Goal: Task Accomplishment & Management: Complete application form

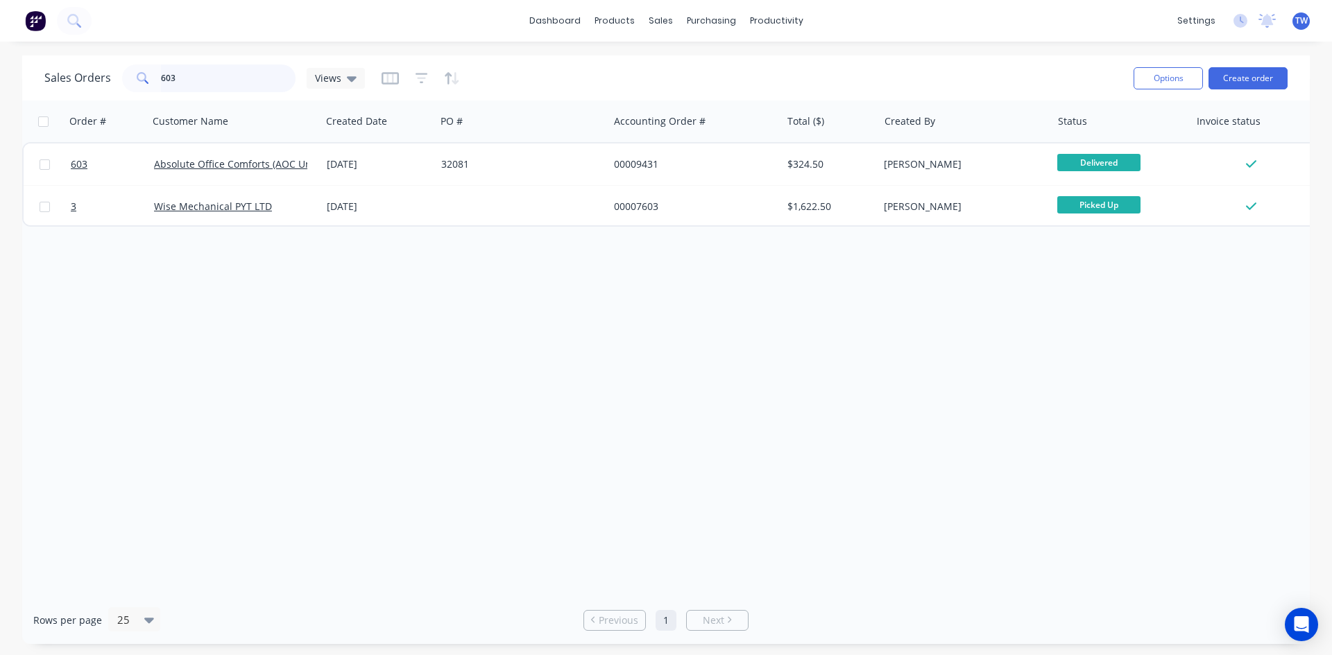
click at [215, 80] on input "603" at bounding box center [228, 78] width 135 height 28
type input "6"
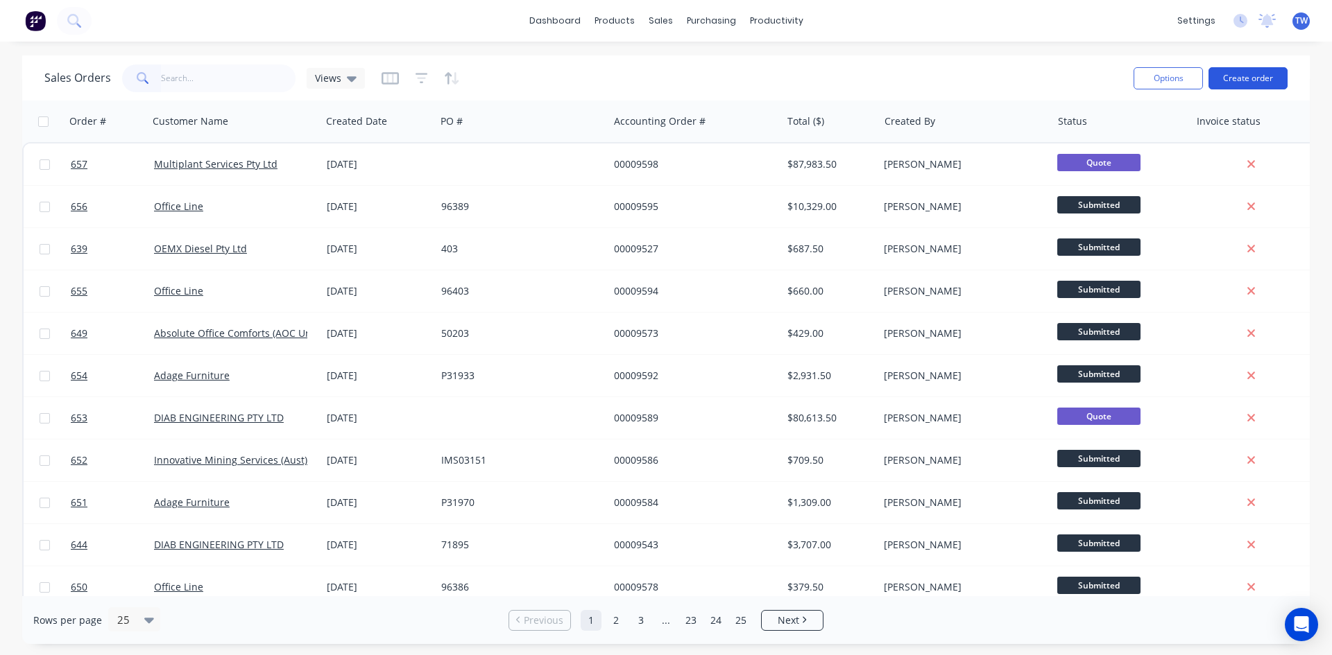
click at [1220, 77] on button "Create order" at bounding box center [1247, 78] width 79 height 22
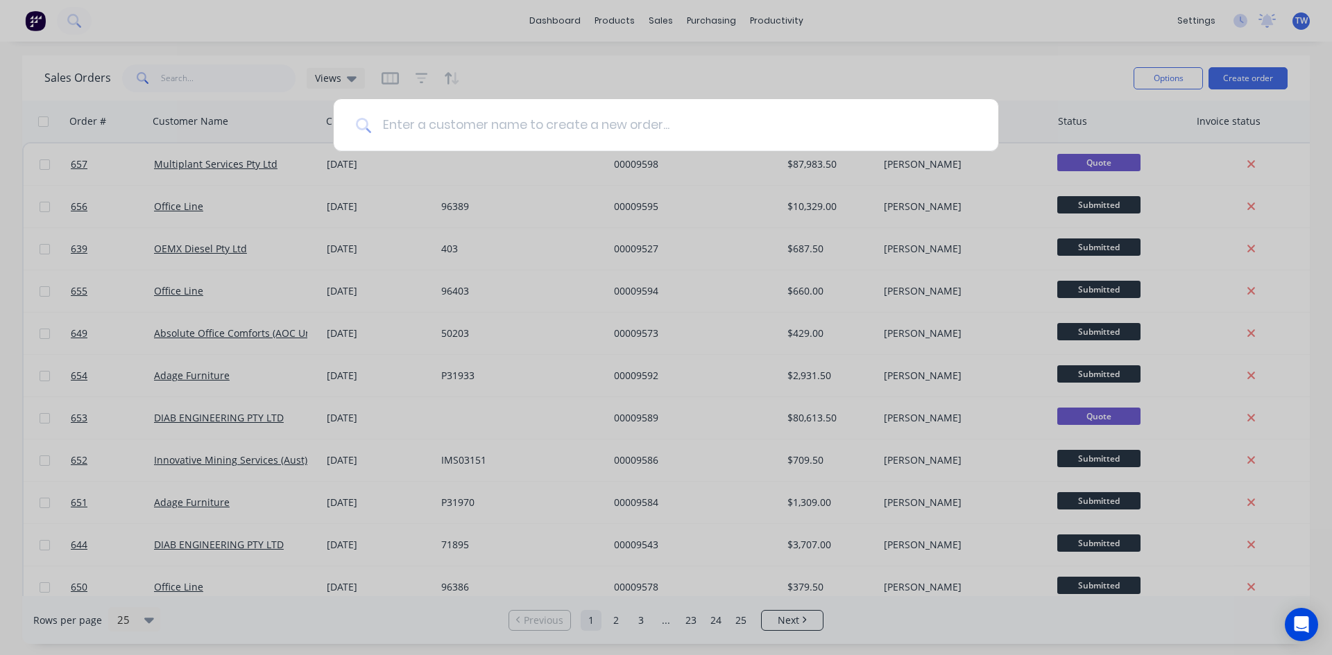
click at [595, 123] on input at bounding box center [673, 125] width 605 height 52
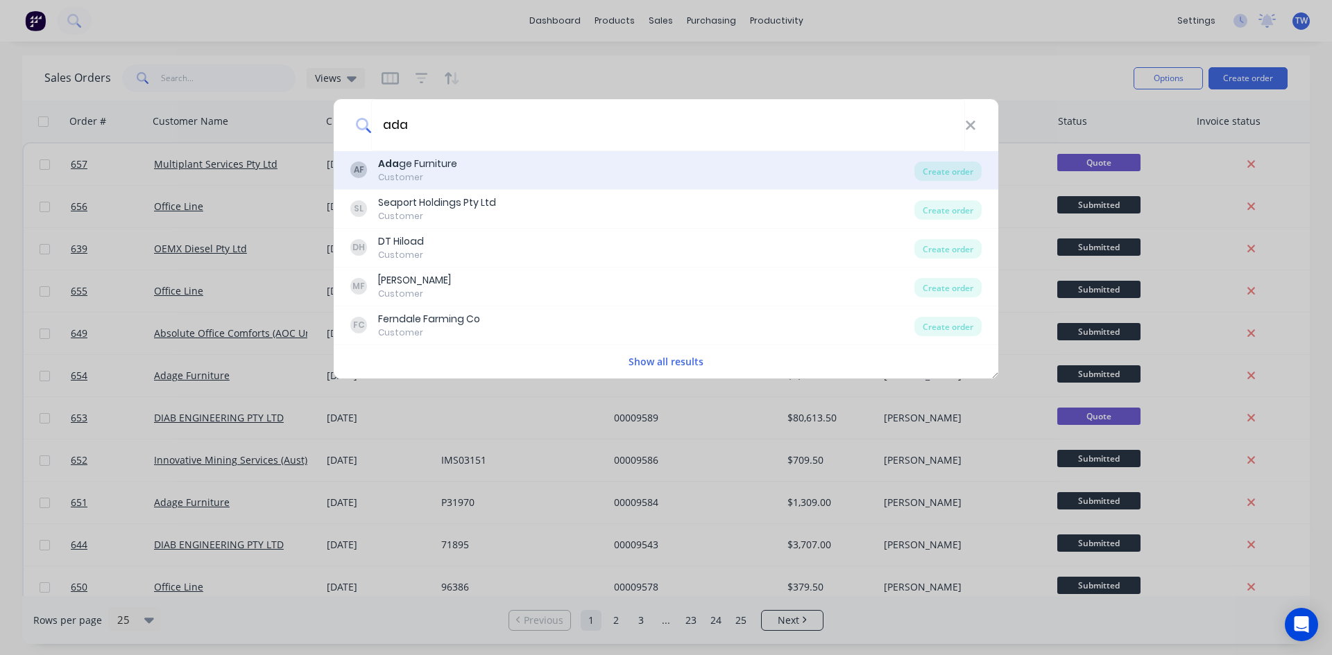
type input "ada"
click at [420, 175] on div "Customer" at bounding box center [417, 177] width 79 height 12
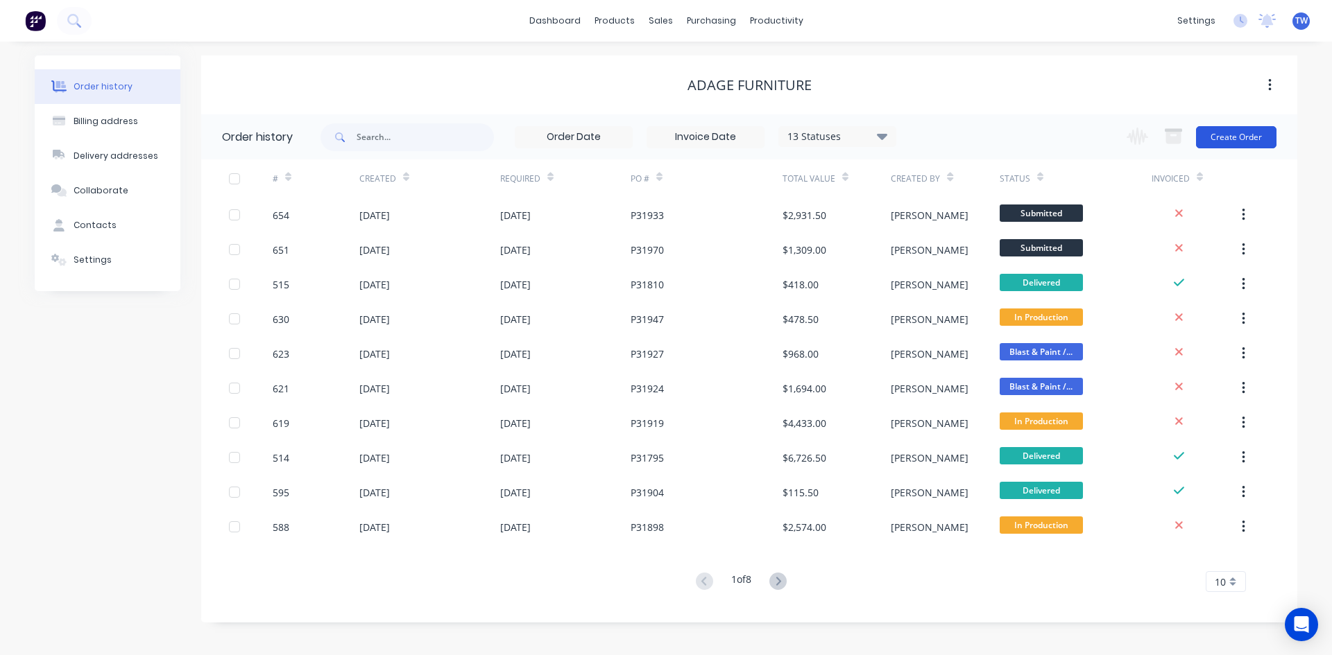
click at [1242, 141] on button "Create Order" at bounding box center [1236, 137] width 80 height 22
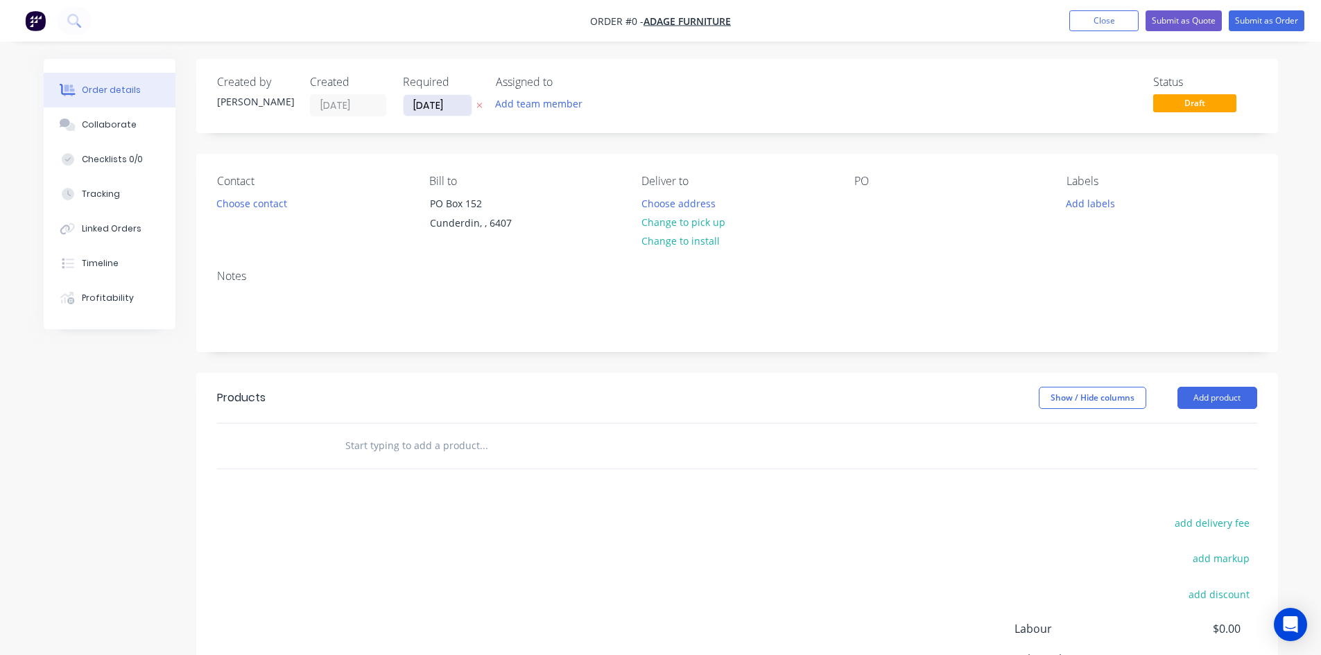
click at [413, 101] on input "[DATE]" at bounding box center [438, 105] width 68 height 21
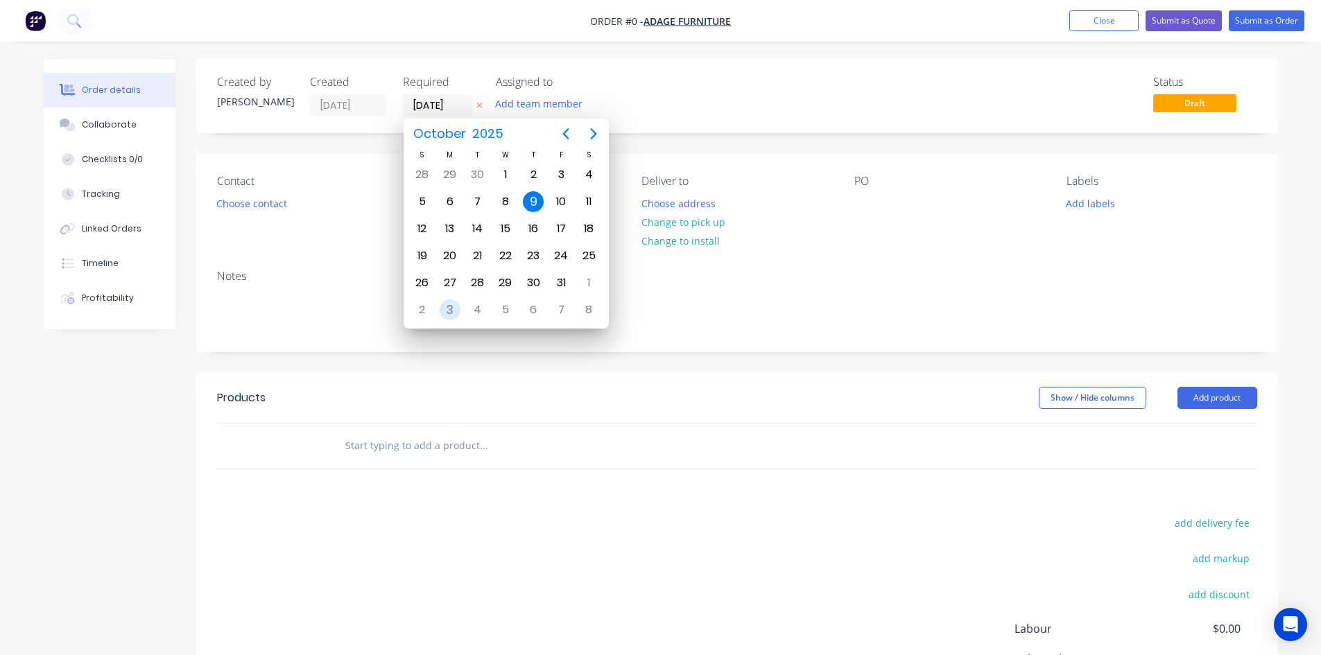
click at [456, 311] on div "3" at bounding box center [450, 310] width 21 height 21
type input "[DATE]"
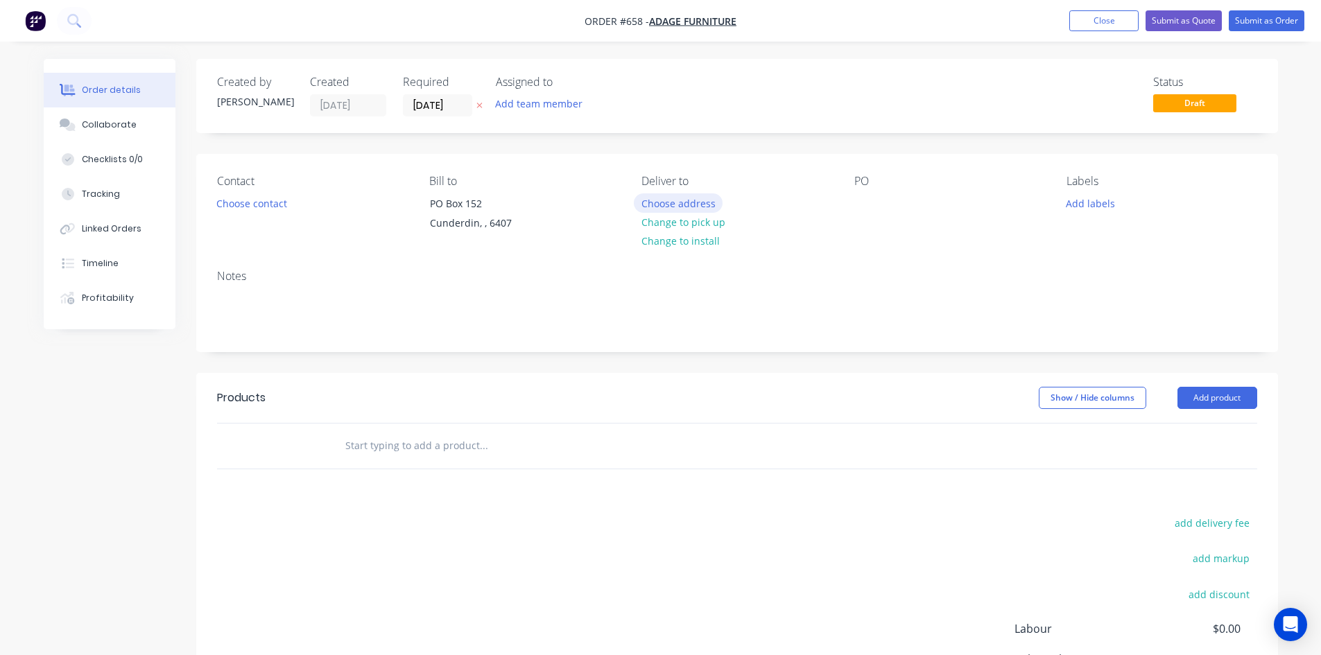
click at [663, 202] on button "Choose address" at bounding box center [678, 202] width 89 height 19
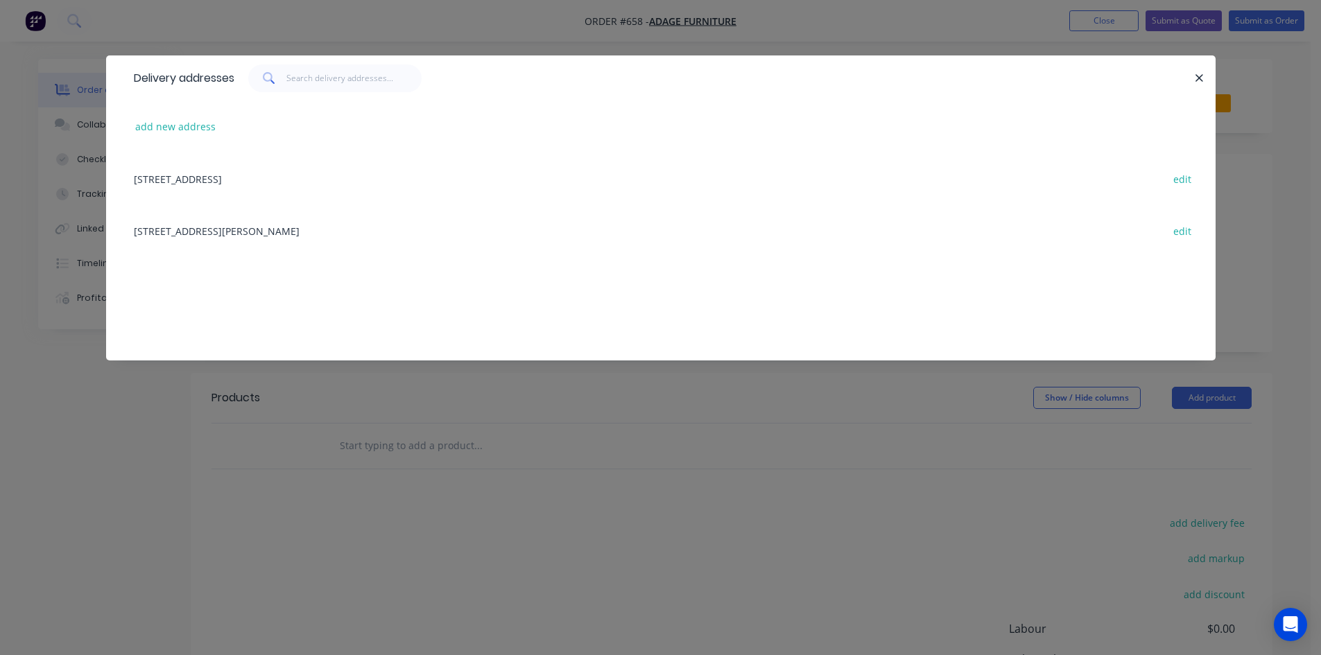
drag, startPoint x: 277, startPoint y: 232, endPoint x: 449, endPoint y: 230, distance: 172.0
click at [277, 232] on div "[STREET_ADDRESS][PERSON_NAME] edit" at bounding box center [661, 231] width 1068 height 52
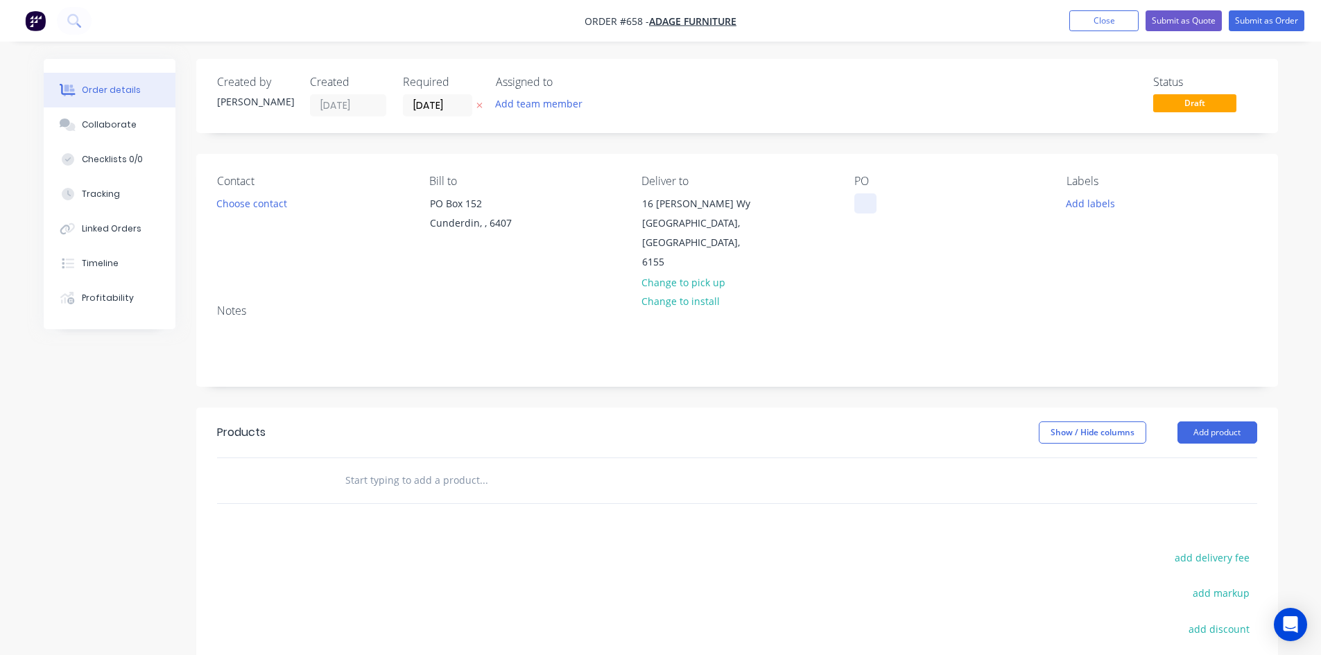
click at [872, 202] on div at bounding box center [865, 203] width 22 height 20
click at [856, 200] on div at bounding box center [865, 203] width 22 height 20
click at [1225, 422] on button "Add product" at bounding box center [1218, 433] width 80 height 22
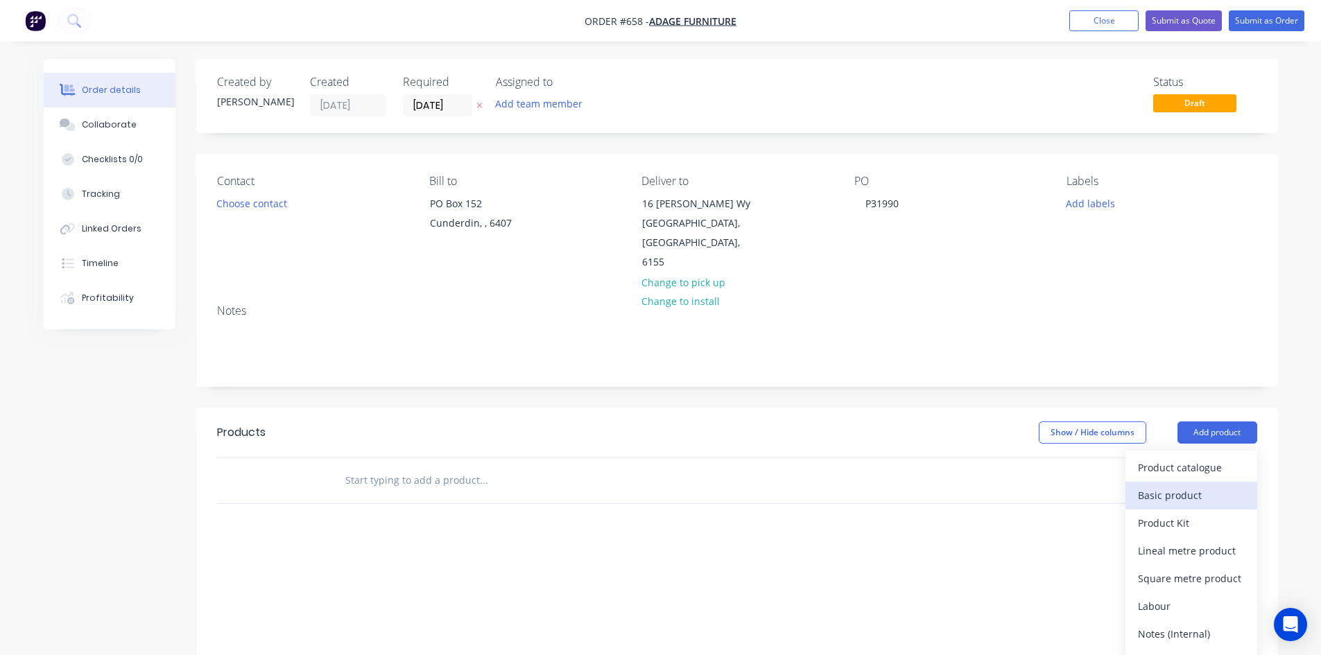
click at [1213, 485] on div "Basic product" at bounding box center [1191, 495] width 107 height 20
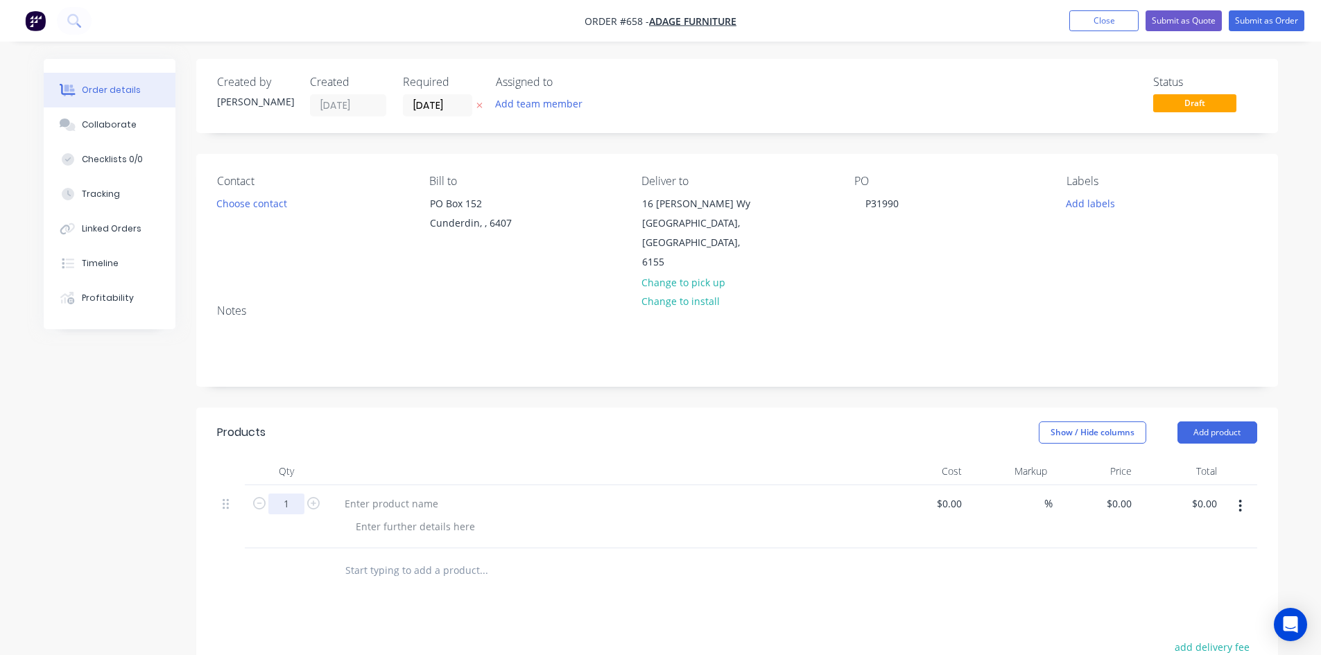
click at [297, 494] on input "1" at bounding box center [286, 504] width 36 height 21
type input "4"
click at [1116, 494] on div "0 $0.00" at bounding box center [1118, 504] width 37 height 20
type input "$320.00"
type input "$1,280.00"
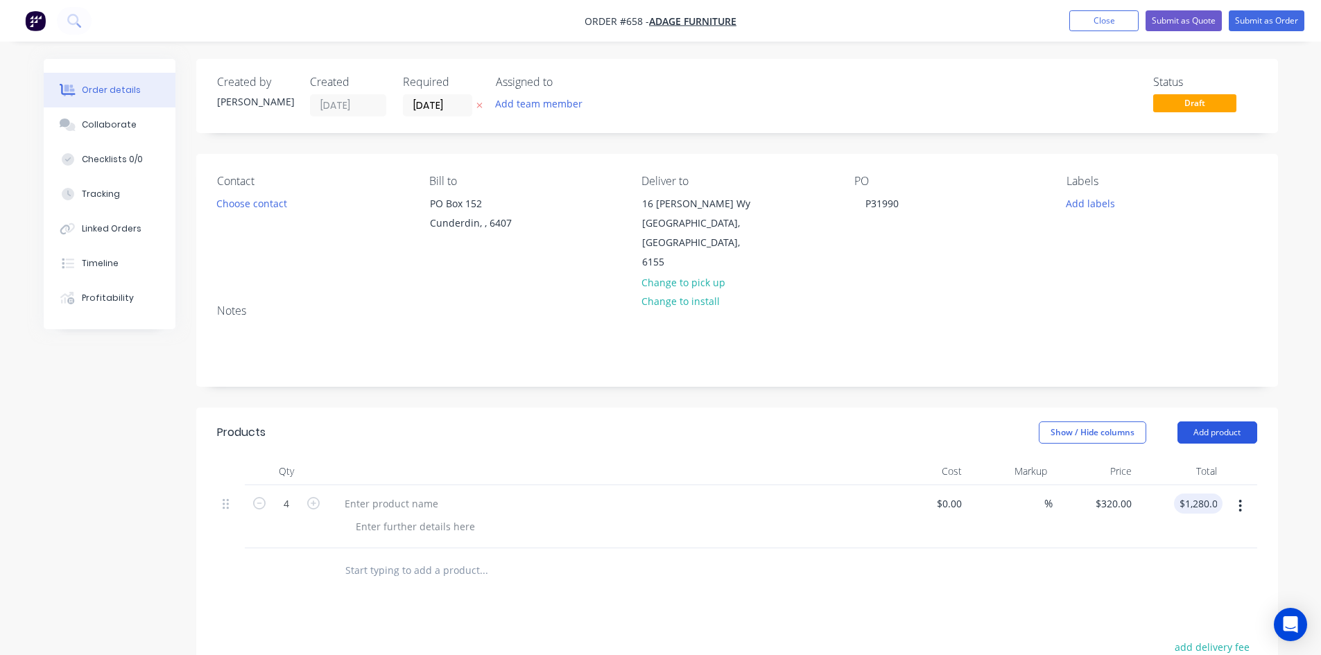
click at [1198, 422] on button "Add product" at bounding box center [1218, 433] width 80 height 22
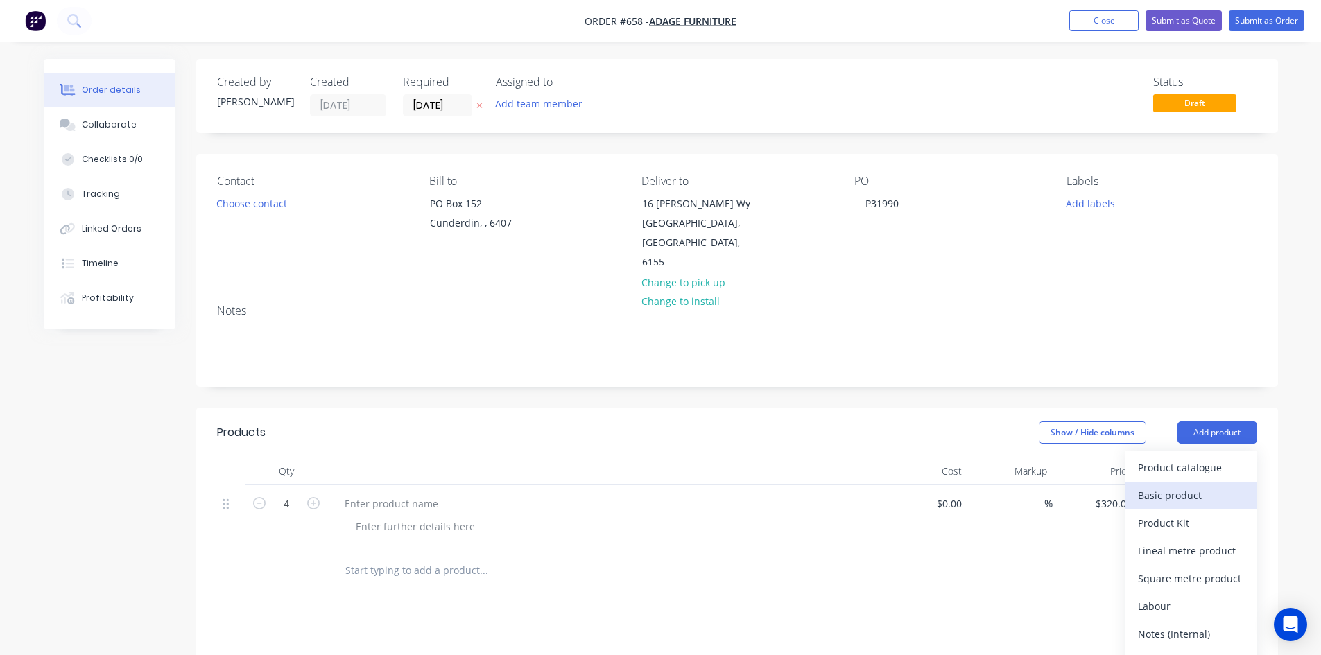
click at [1190, 485] on div "Basic product" at bounding box center [1191, 495] width 107 height 20
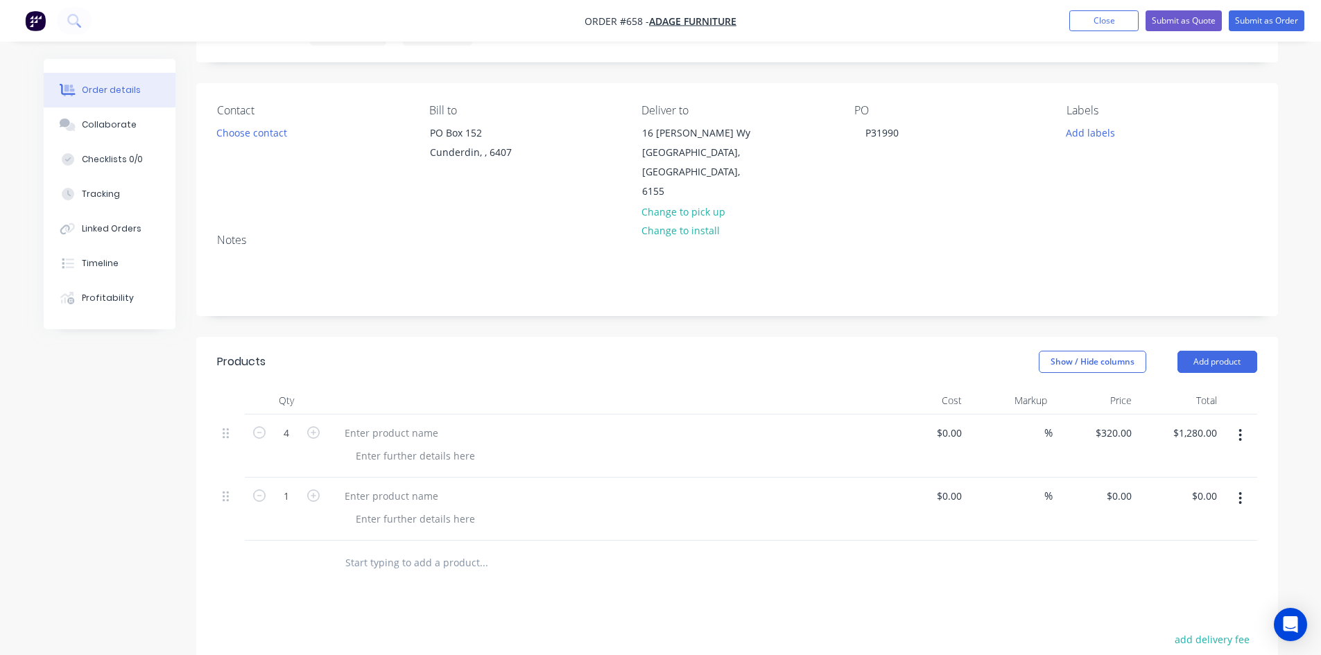
scroll to position [139, 0]
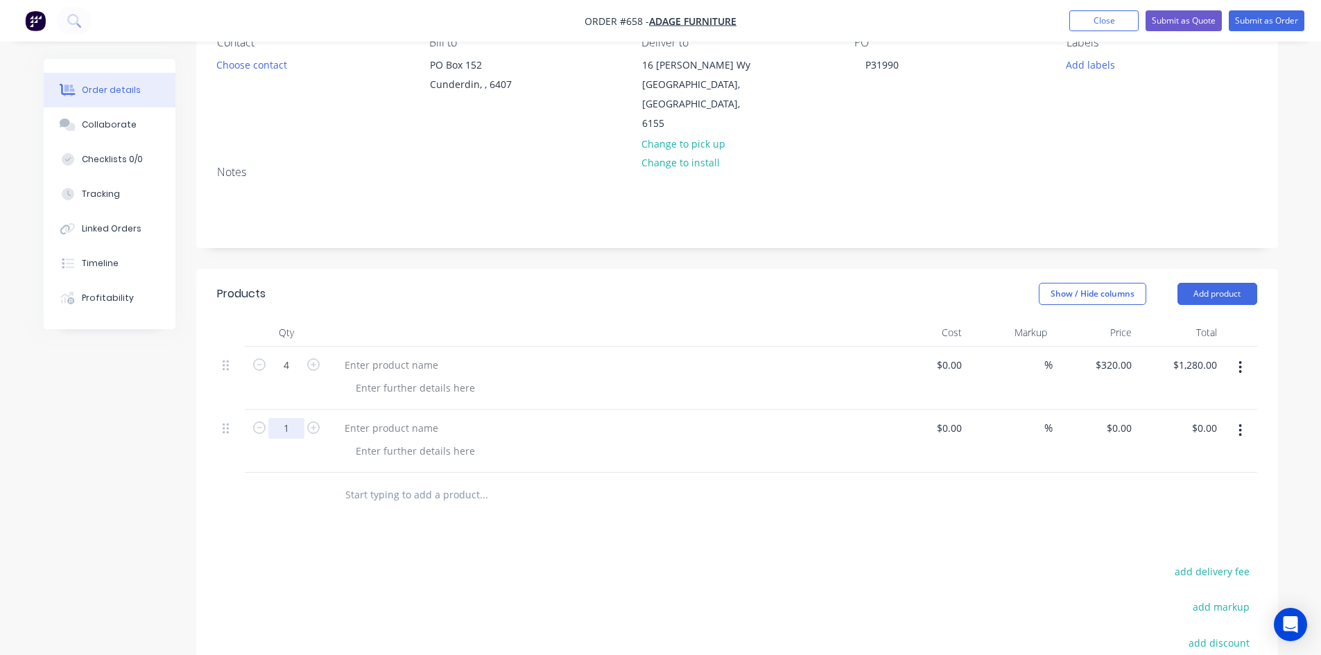
click at [293, 418] on input "1" at bounding box center [286, 428] width 36 height 21
type input "4"
click at [415, 418] on div at bounding box center [392, 428] width 116 height 20
click at [390, 418] on div at bounding box center [392, 428] width 116 height 20
paste div
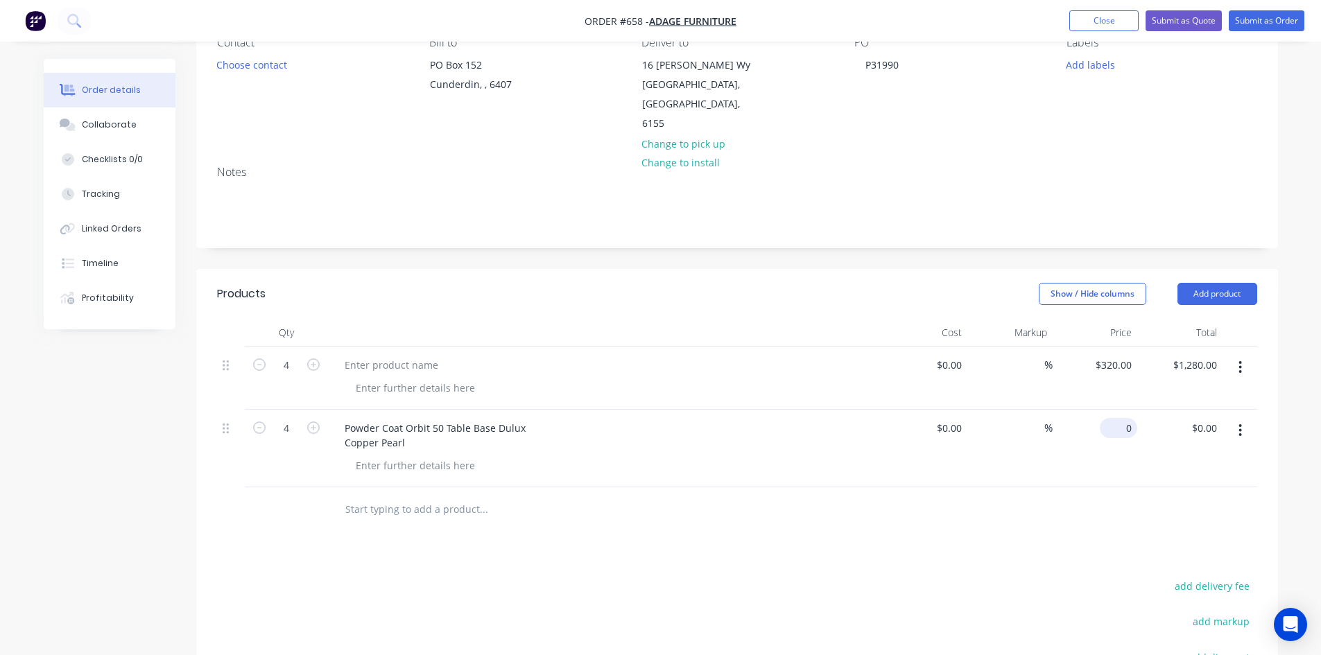
click at [1132, 418] on input "0" at bounding box center [1121, 428] width 32 height 20
type input "$40.00"
type input "$160.00"
click at [1261, 16] on button "Submit as Order" at bounding box center [1267, 20] width 76 height 21
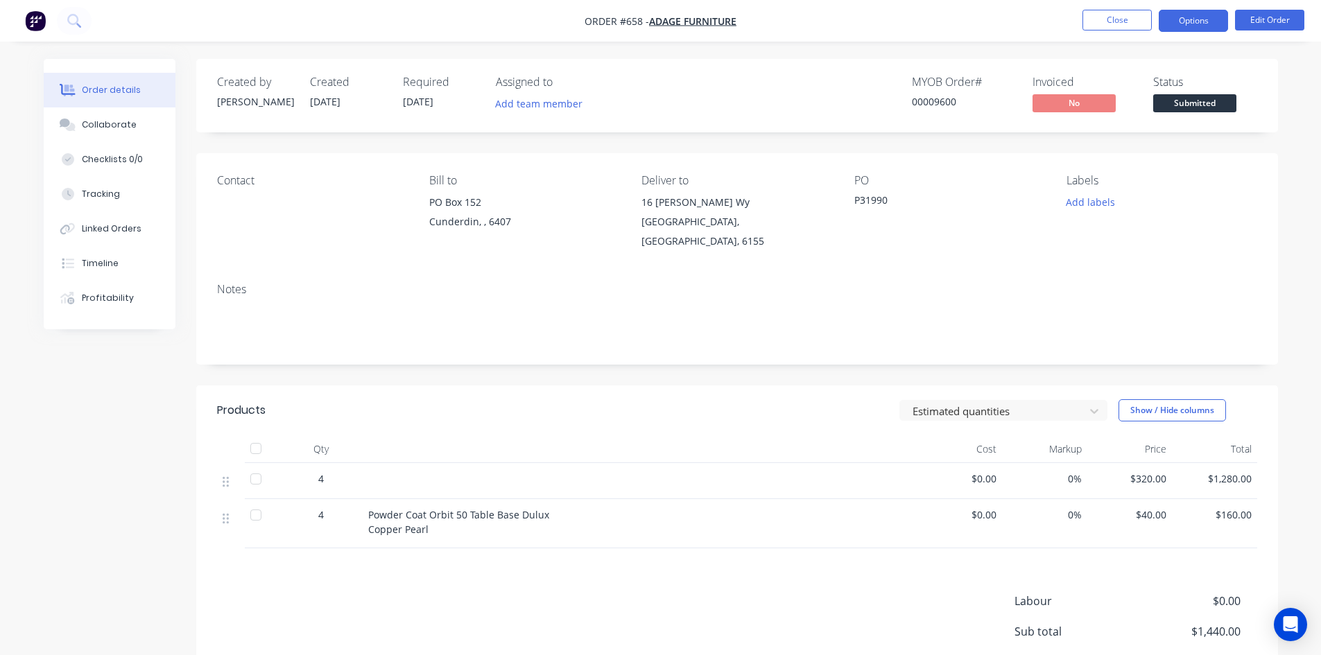
click at [1209, 21] on button "Options" at bounding box center [1193, 21] width 69 height 22
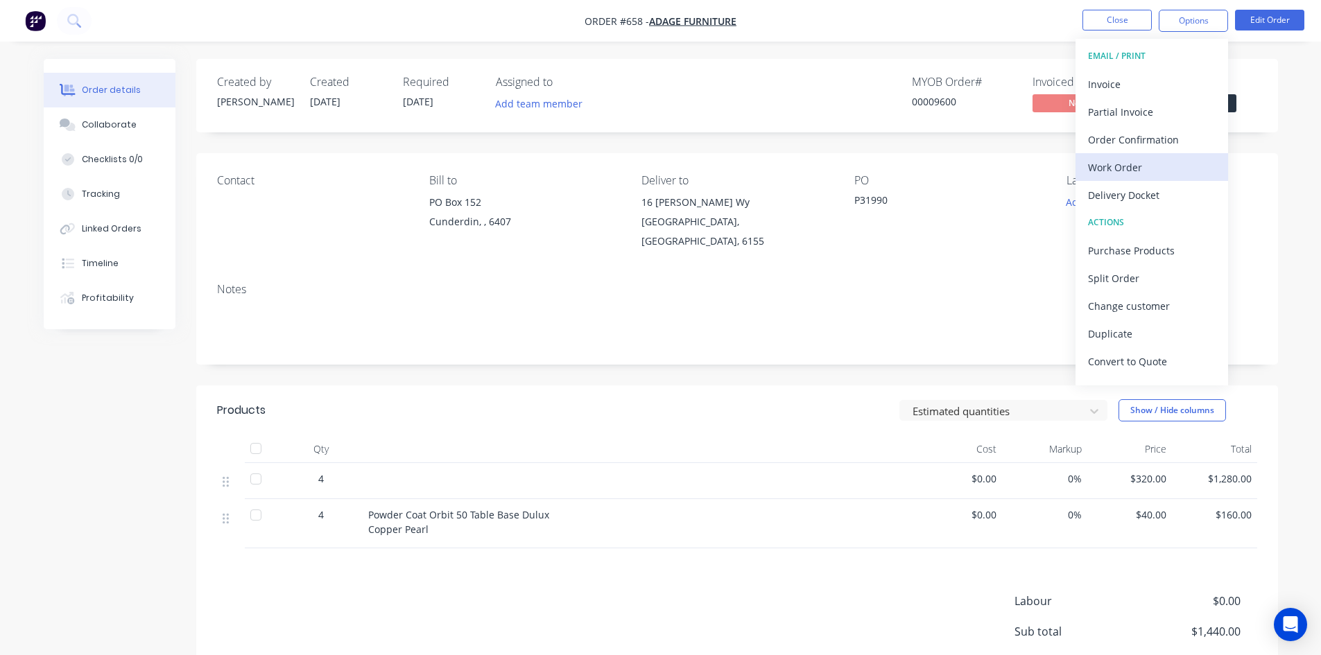
click at [1145, 166] on div "Work Order" at bounding box center [1152, 167] width 128 height 20
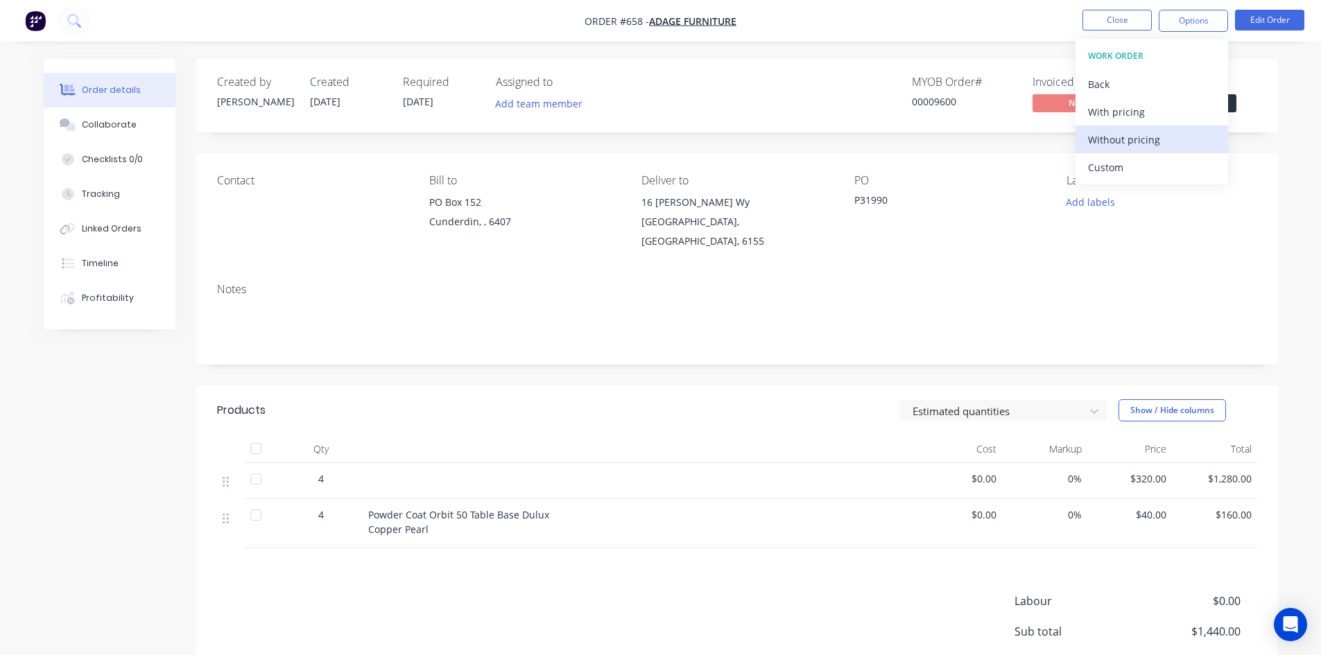
click at [1144, 141] on div "Without pricing" at bounding box center [1152, 140] width 128 height 20
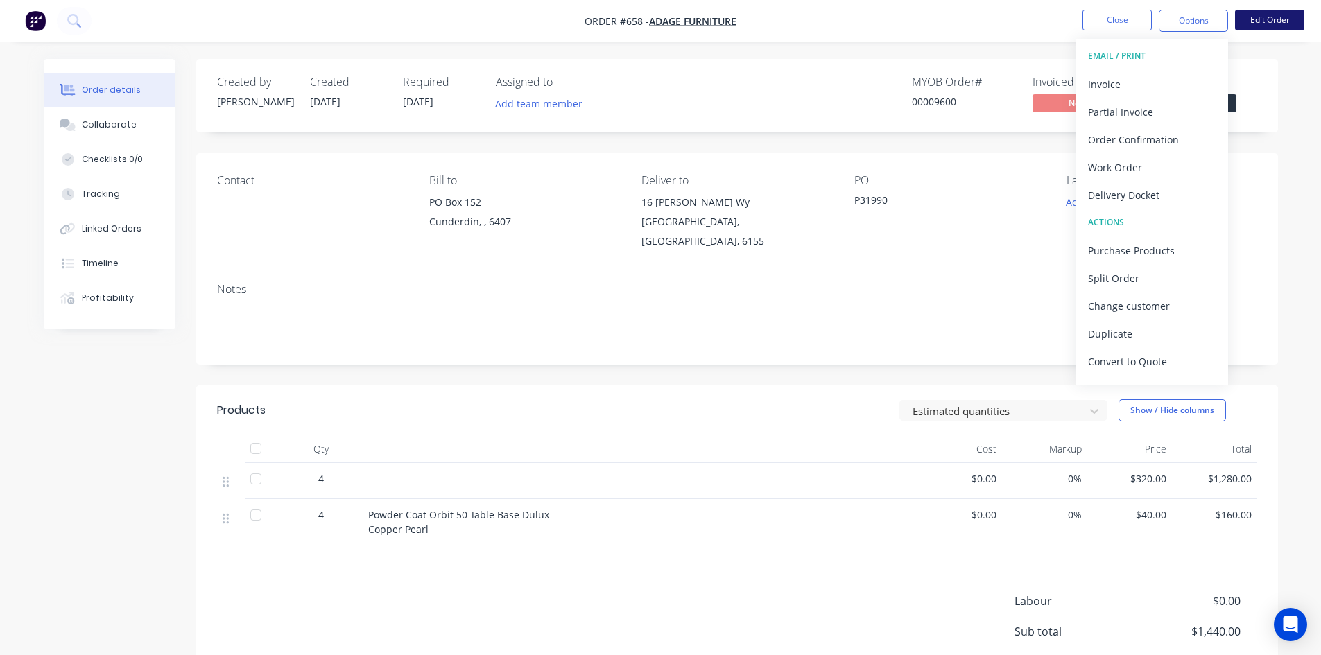
click at [1275, 20] on button "Edit Order" at bounding box center [1269, 20] width 69 height 21
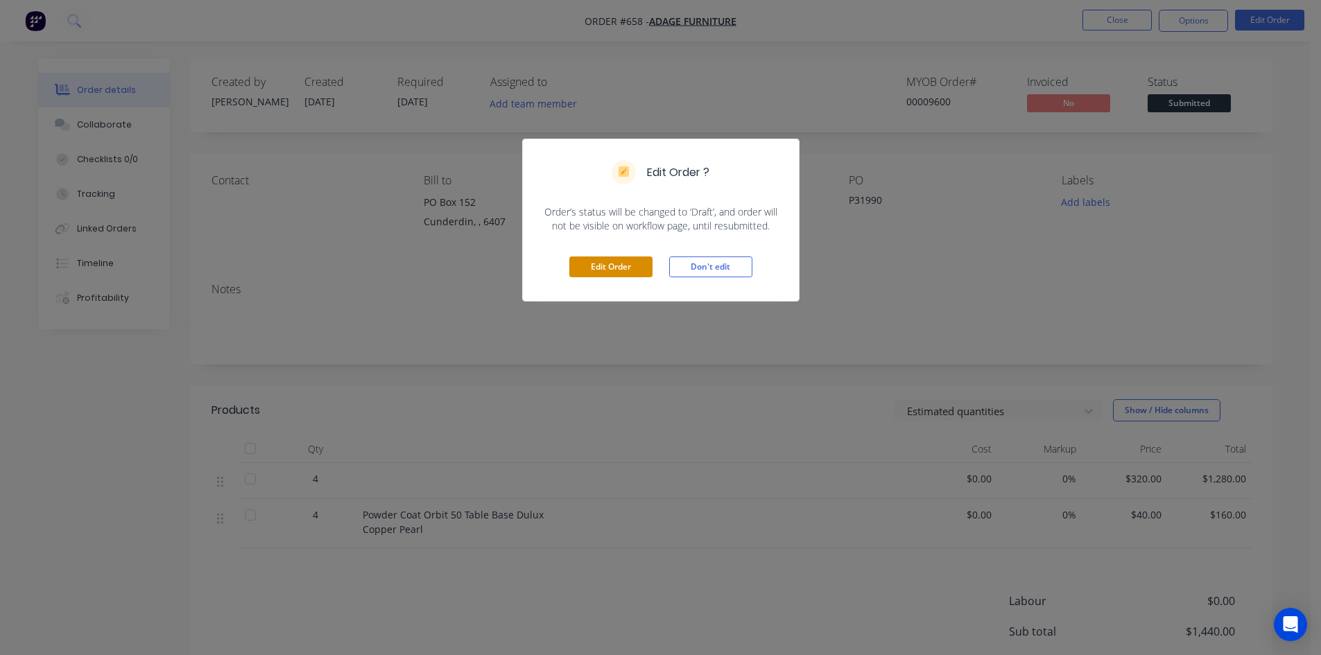
click at [632, 262] on button "Edit Order" at bounding box center [610, 267] width 83 height 21
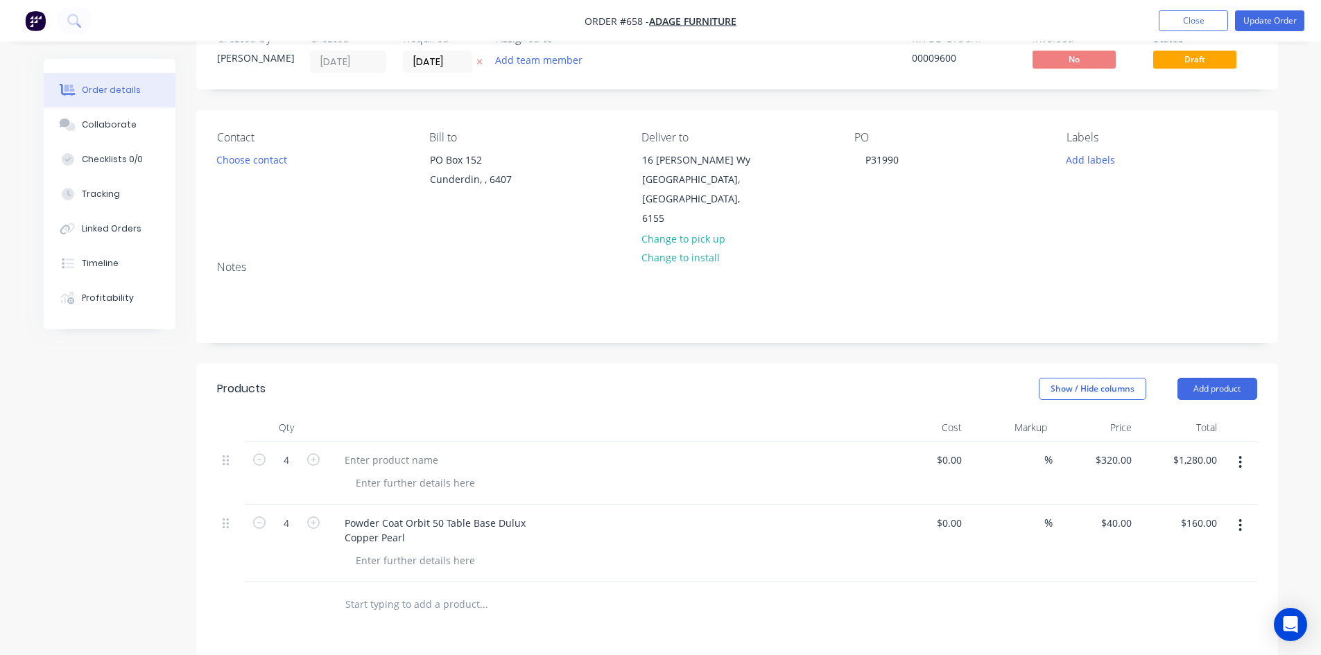
scroll to position [139, 0]
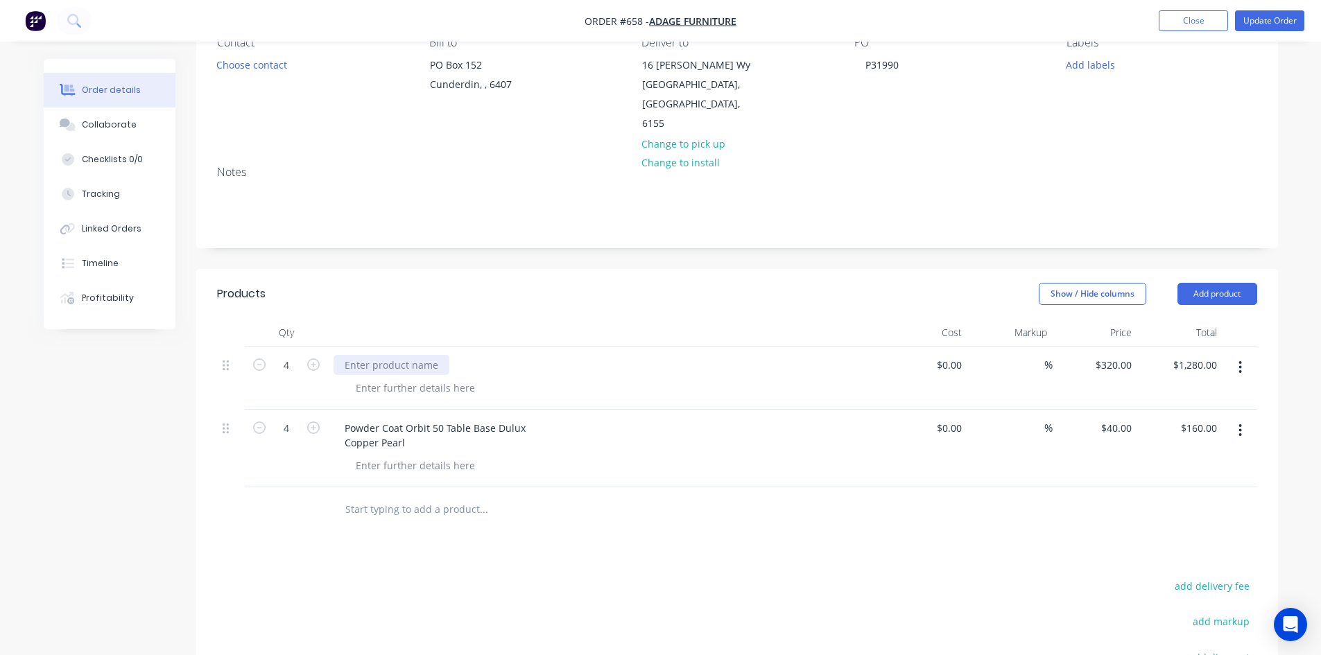
click at [420, 355] on div at bounding box center [392, 365] width 116 height 20
paste div
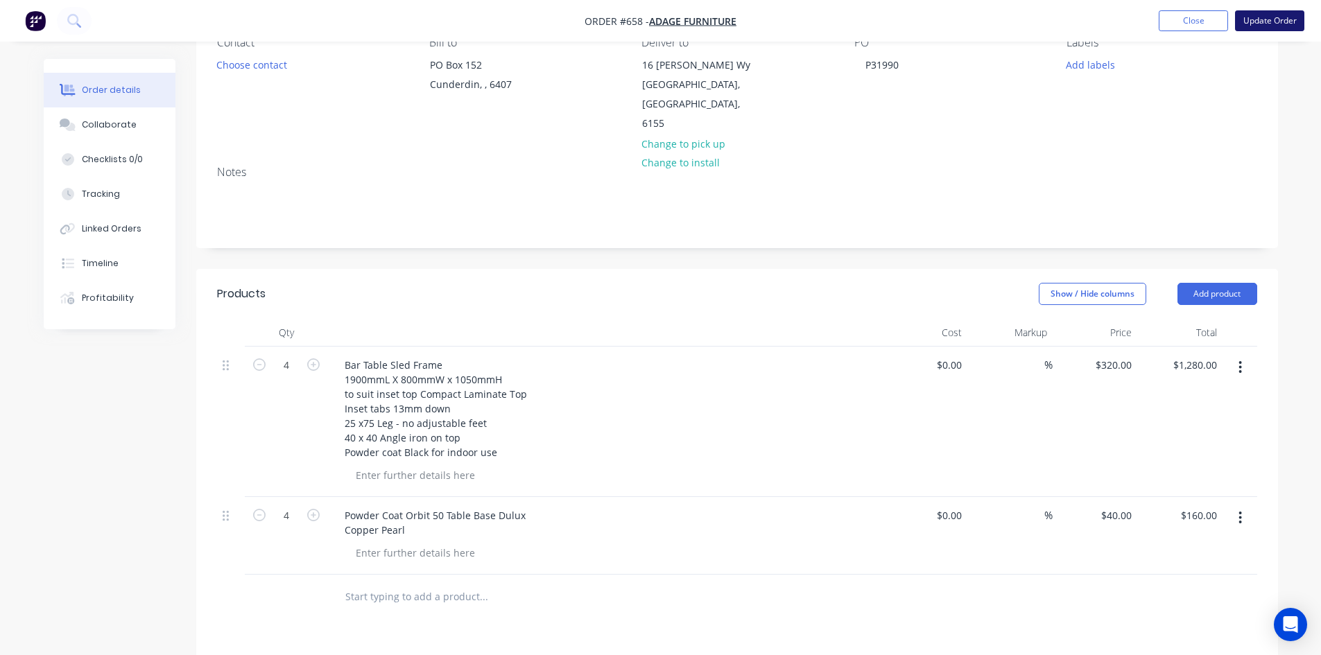
click at [1275, 21] on button "Update Order" at bounding box center [1269, 20] width 69 height 21
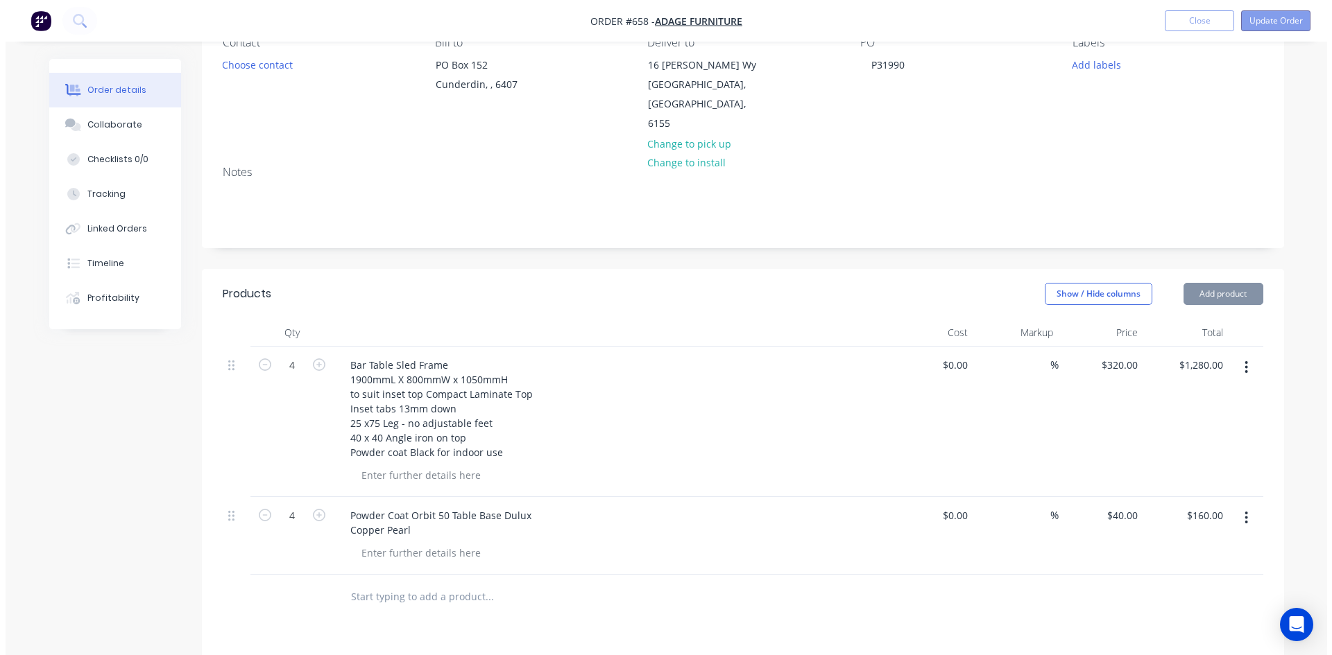
scroll to position [0, 0]
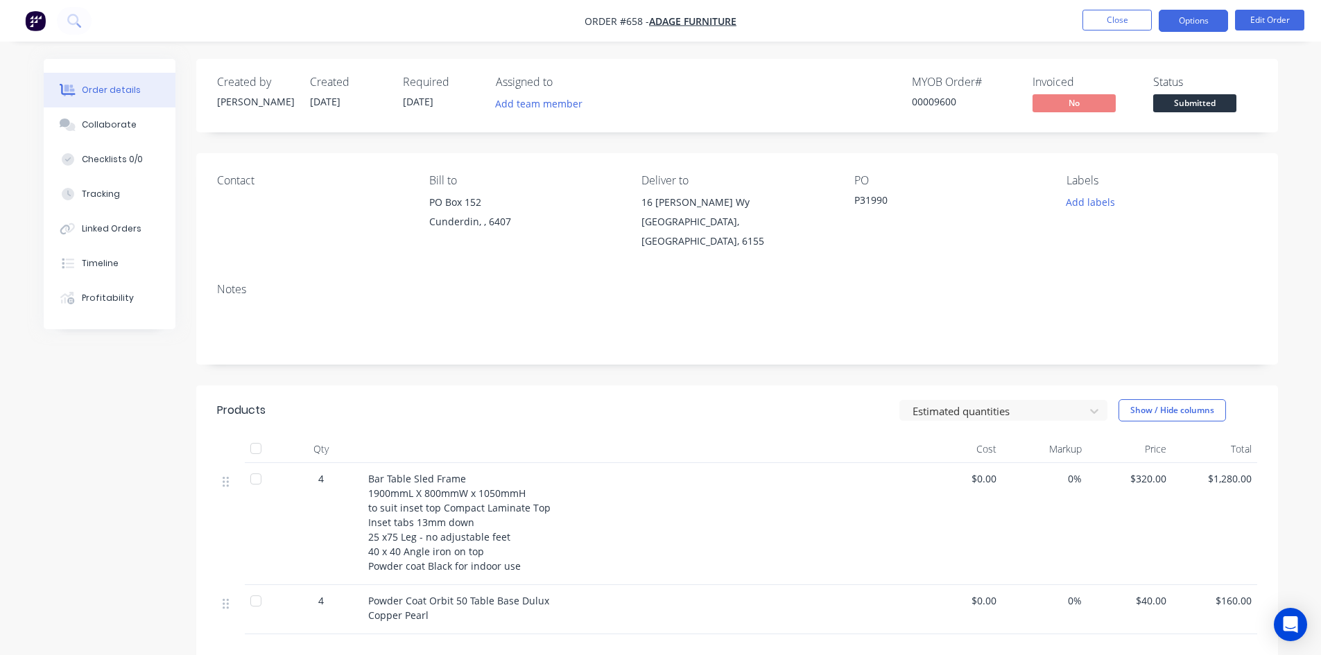
click at [1200, 20] on button "Options" at bounding box center [1193, 21] width 69 height 22
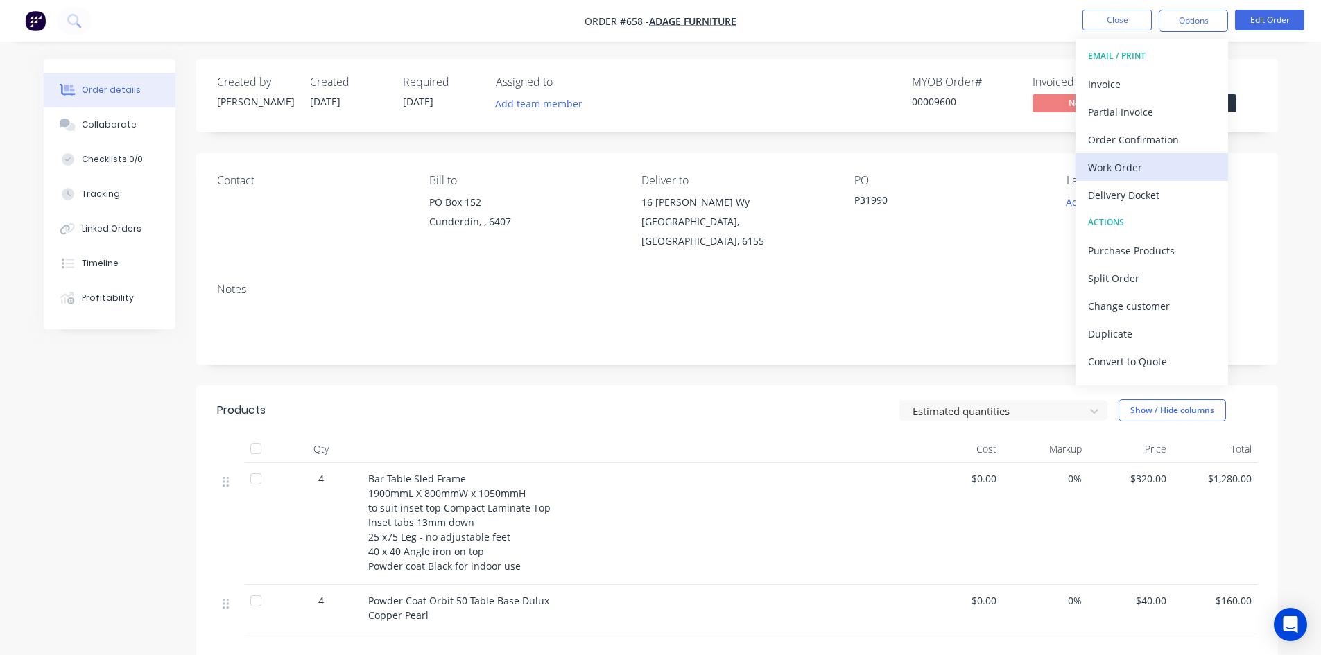
click at [1136, 166] on div "Work Order" at bounding box center [1152, 167] width 128 height 20
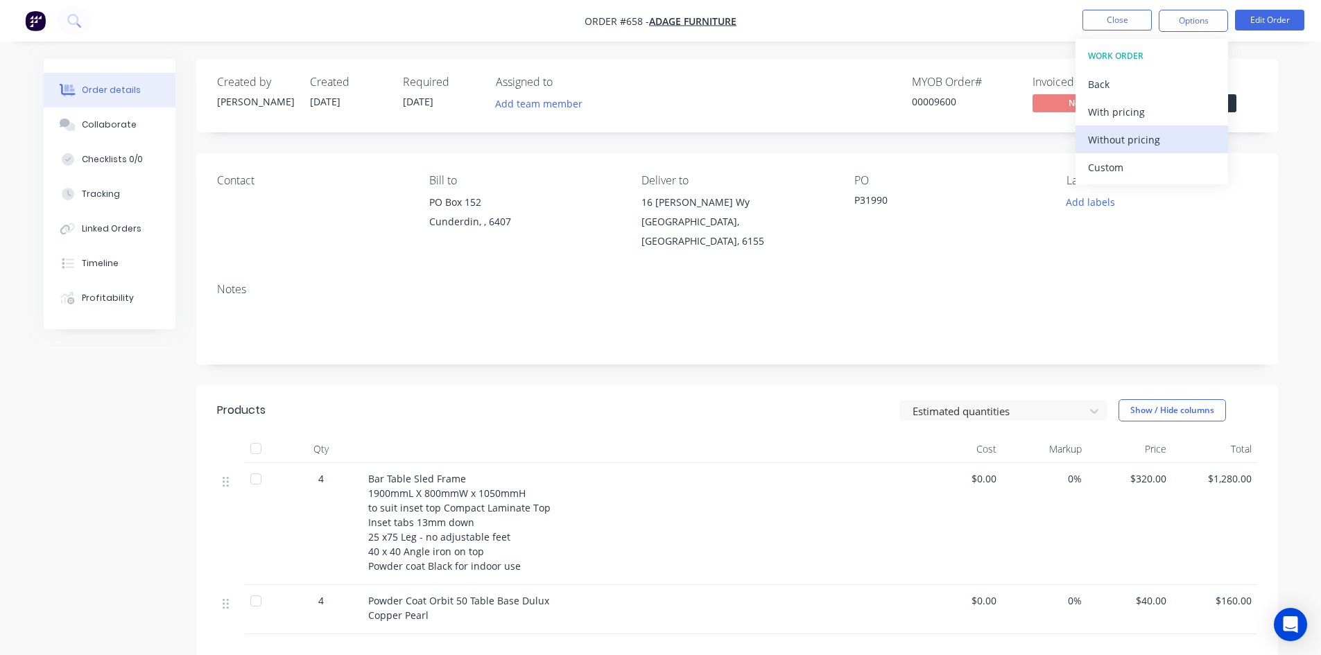
click at [1158, 141] on div "Without pricing" at bounding box center [1152, 140] width 128 height 20
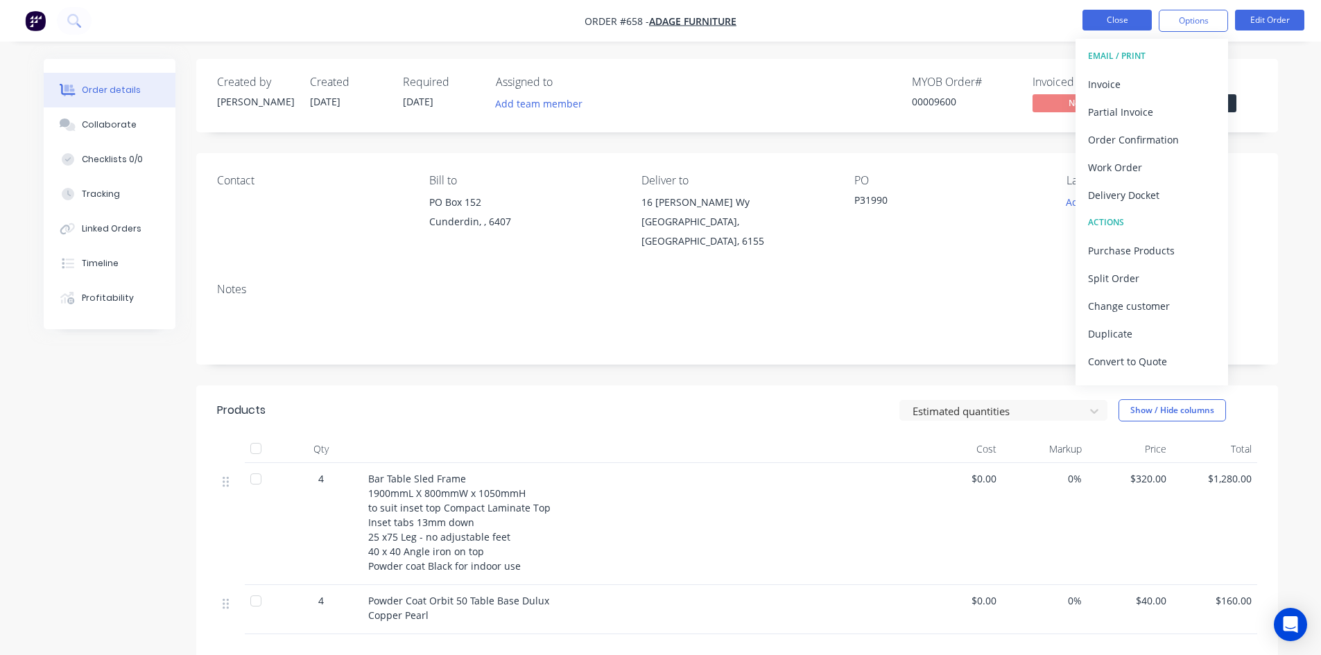
click at [1123, 20] on button "Close" at bounding box center [1117, 20] width 69 height 21
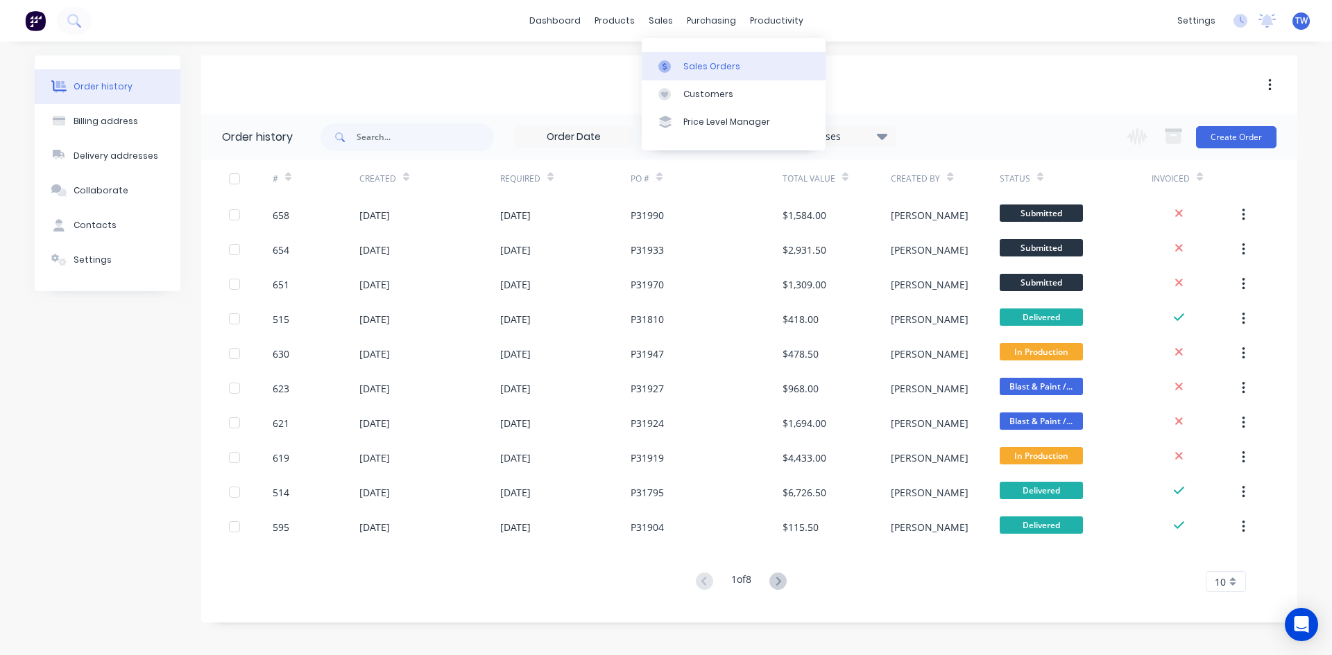
click at [705, 67] on div "Sales Orders" at bounding box center [711, 66] width 57 height 12
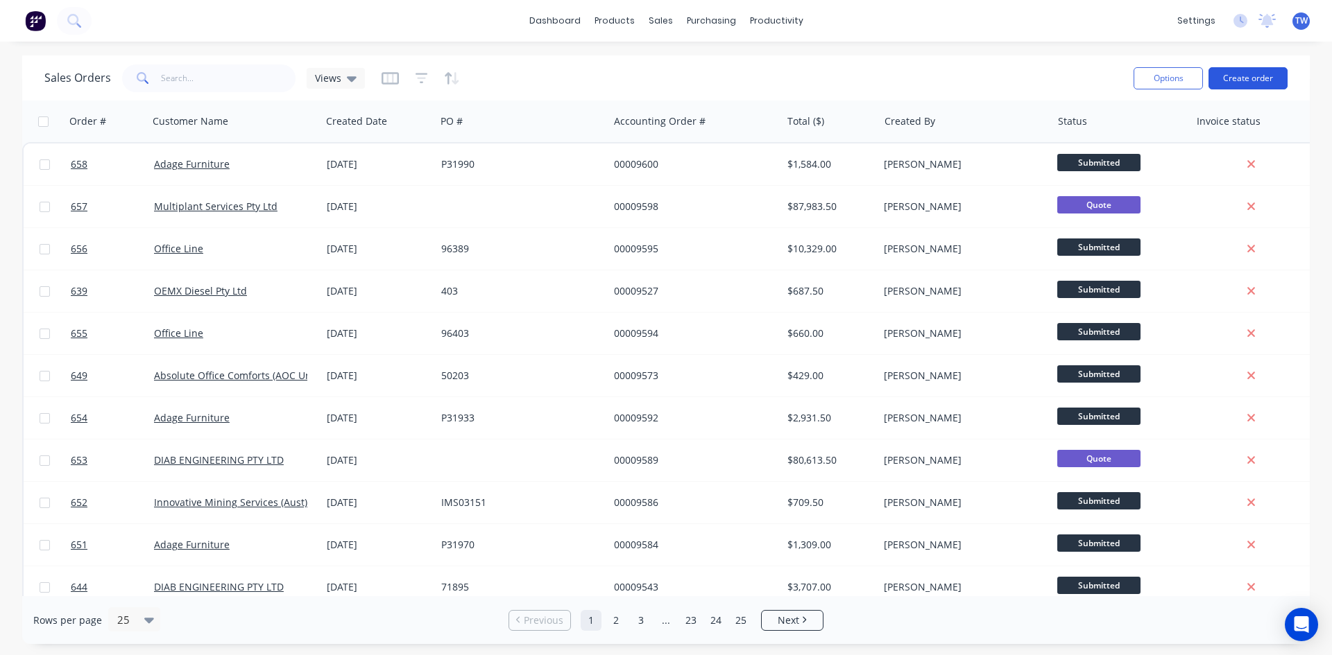
click at [1265, 71] on button "Create order" at bounding box center [1247, 78] width 79 height 22
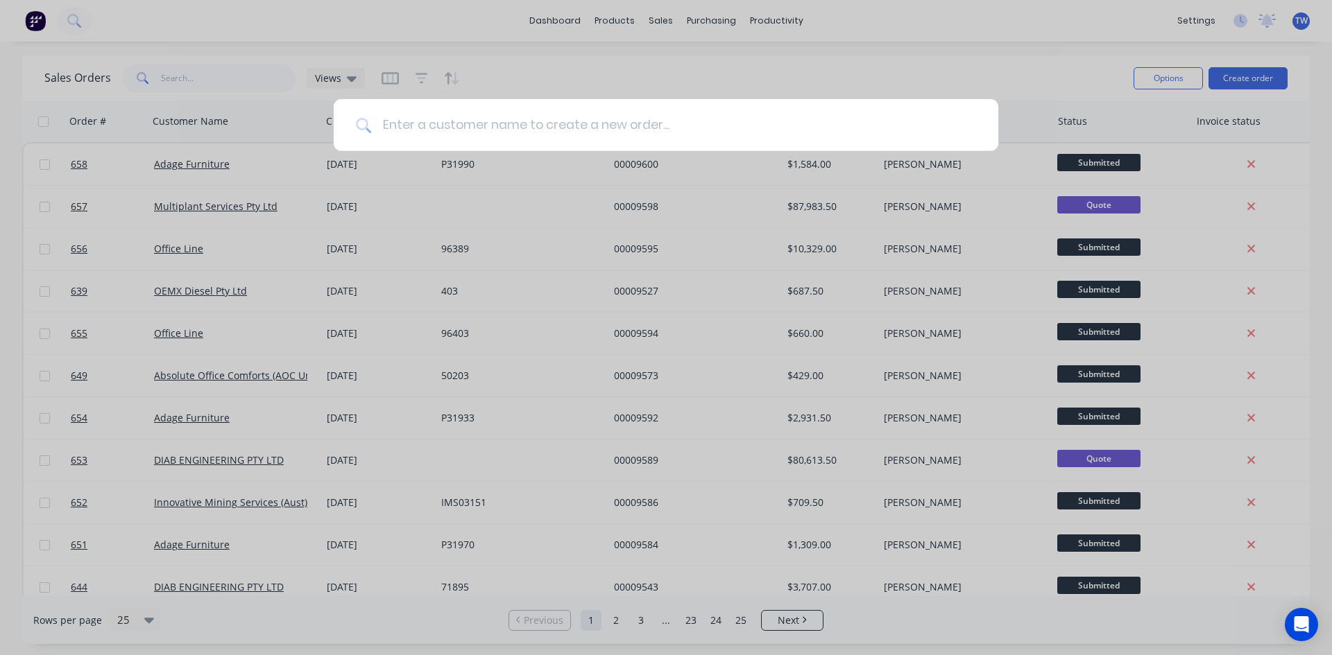
click at [777, 132] on input at bounding box center [673, 125] width 605 height 52
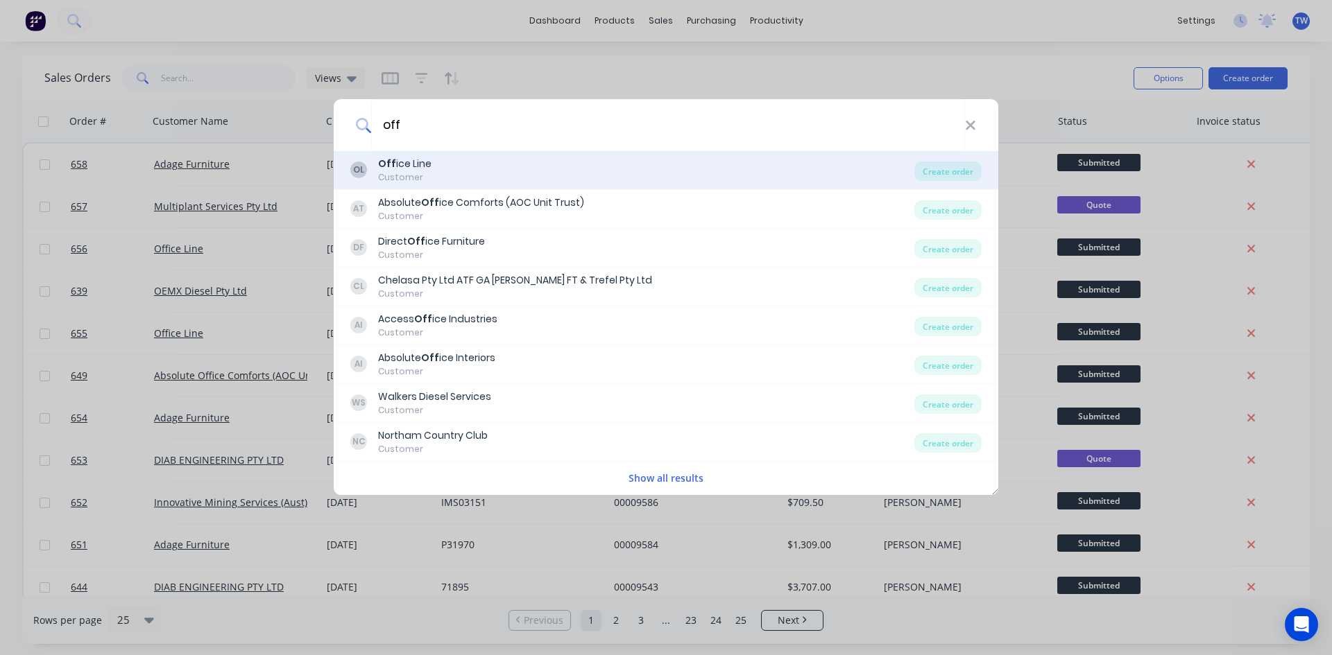
type input "off"
click at [474, 180] on div "OL Off ice Line Customer" at bounding box center [632, 170] width 564 height 27
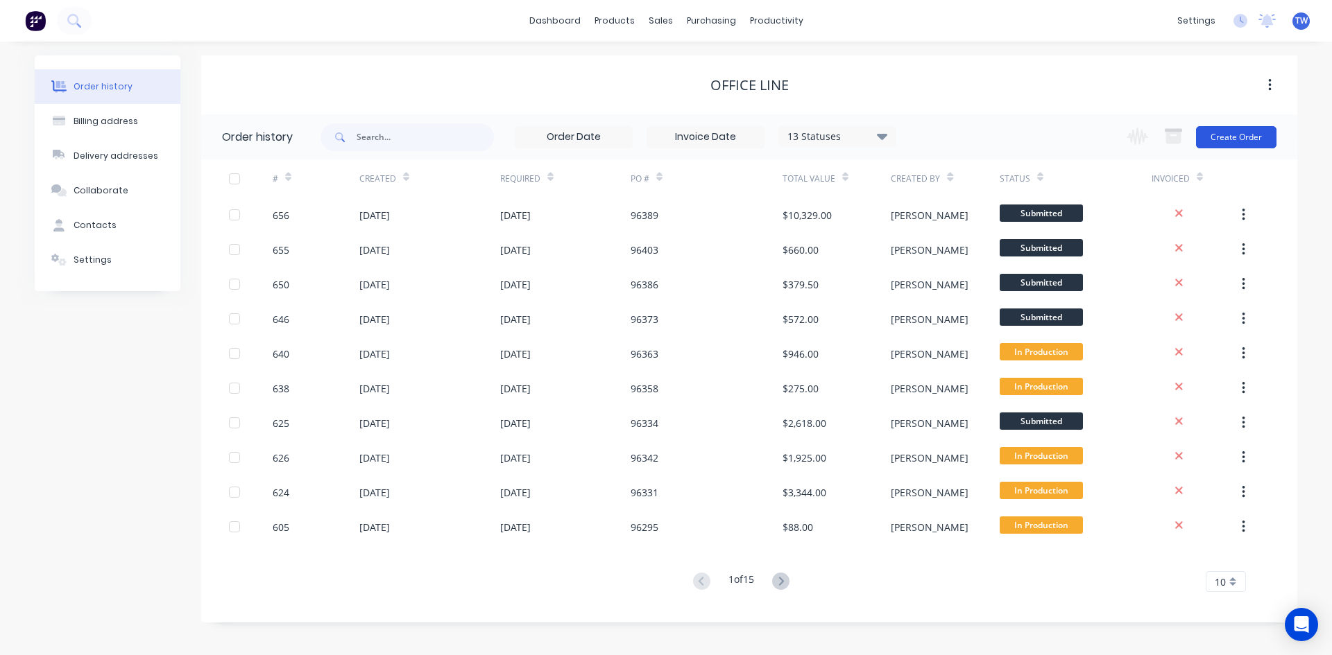
click at [1243, 126] on div "Change order status Submitted Waiting on Materials In Production Blast & Paint …" at bounding box center [1197, 136] width 158 height 45
click at [1243, 128] on button "Create Order" at bounding box center [1236, 137] width 80 height 22
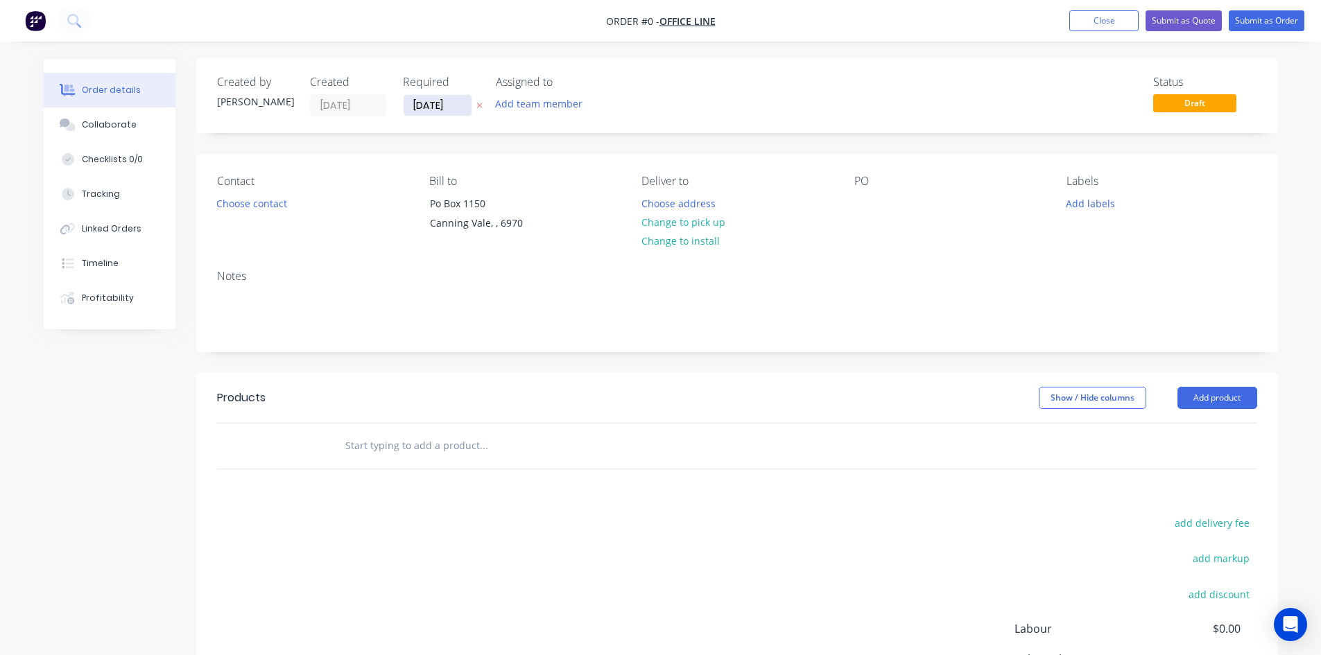
click at [419, 102] on input "[DATE]" at bounding box center [438, 105] width 68 height 21
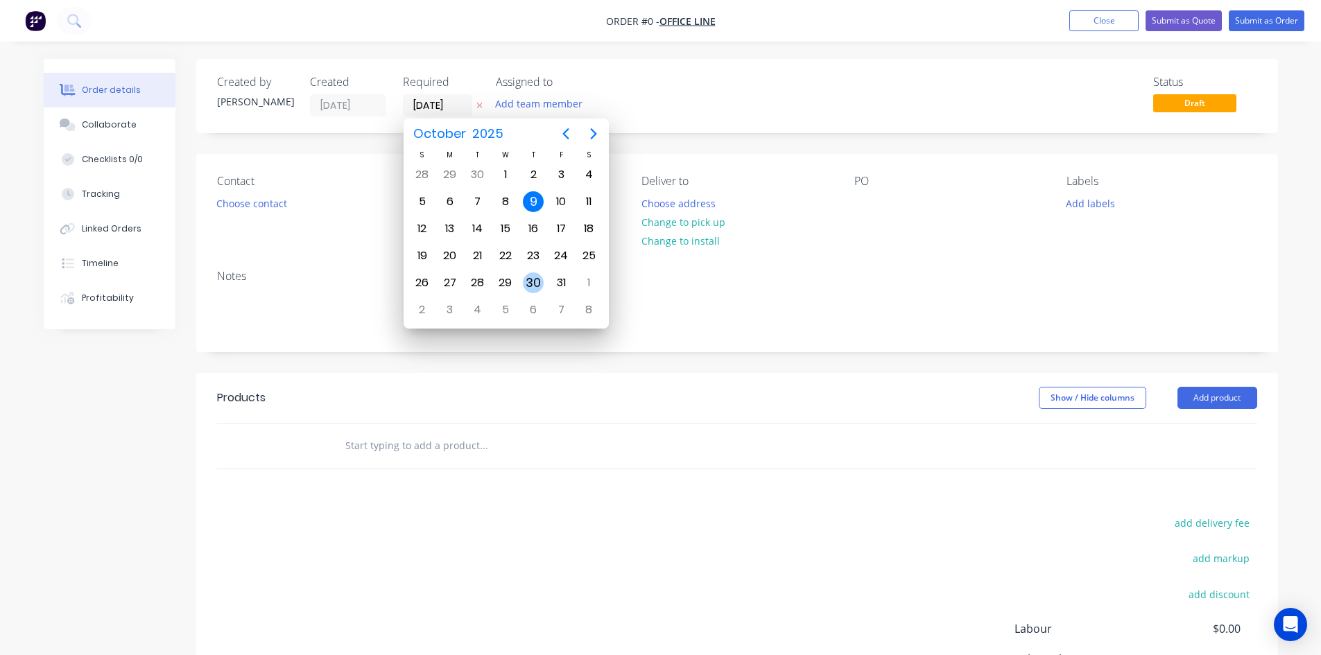
click at [526, 272] on div "30" at bounding box center [533, 283] width 28 height 26
type input "[DATE]"
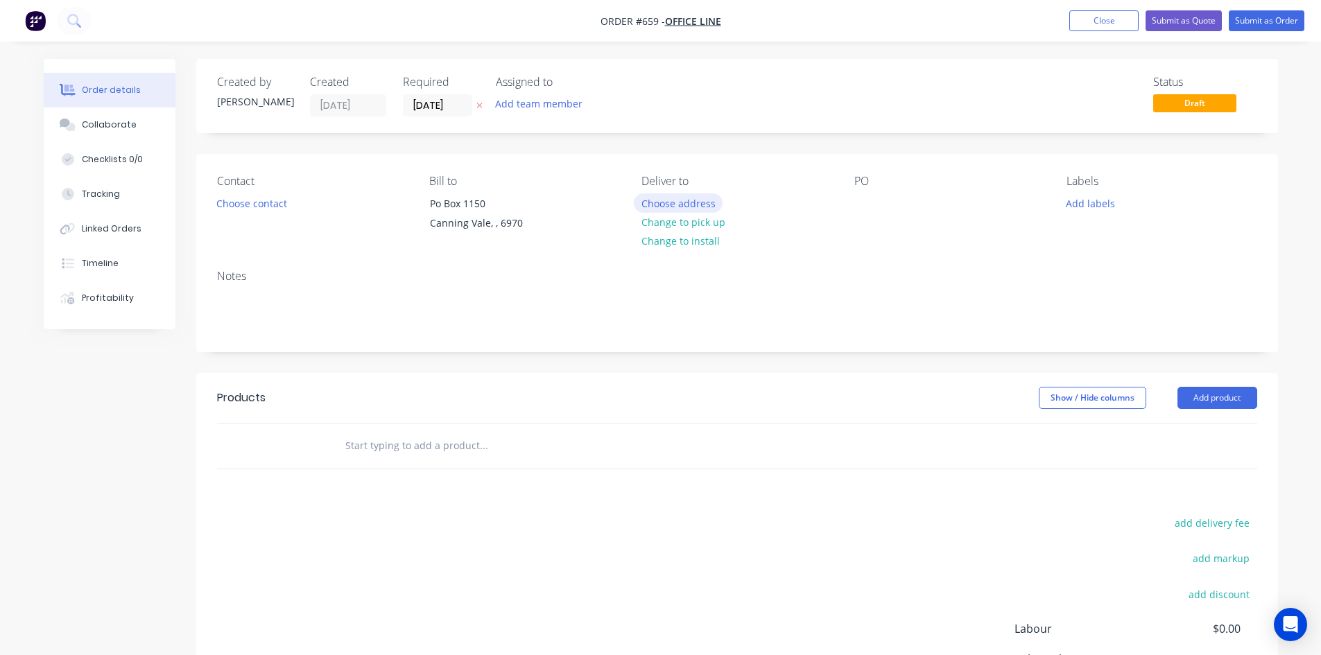
click at [661, 205] on button "Choose address" at bounding box center [678, 202] width 89 height 19
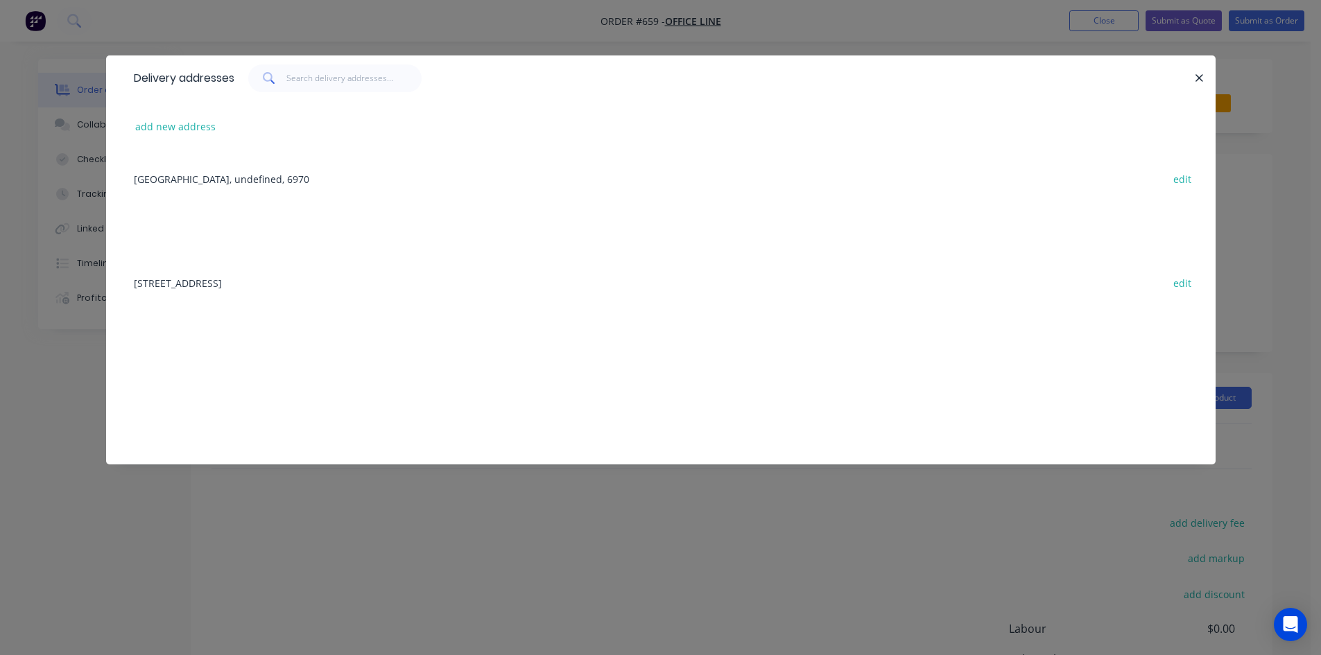
click at [303, 286] on div "[STREET_ADDRESS] edit" at bounding box center [661, 283] width 1068 height 52
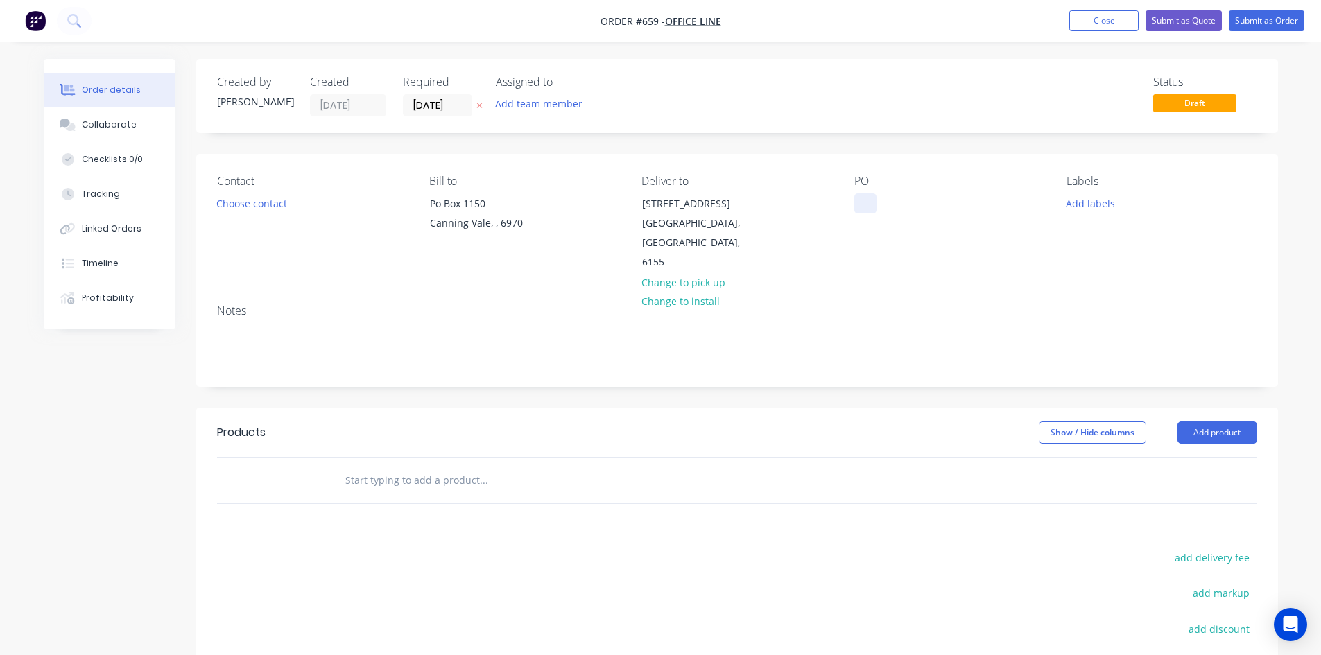
click at [859, 207] on div at bounding box center [865, 203] width 22 height 20
click at [1236, 422] on button "Add product" at bounding box center [1218, 433] width 80 height 22
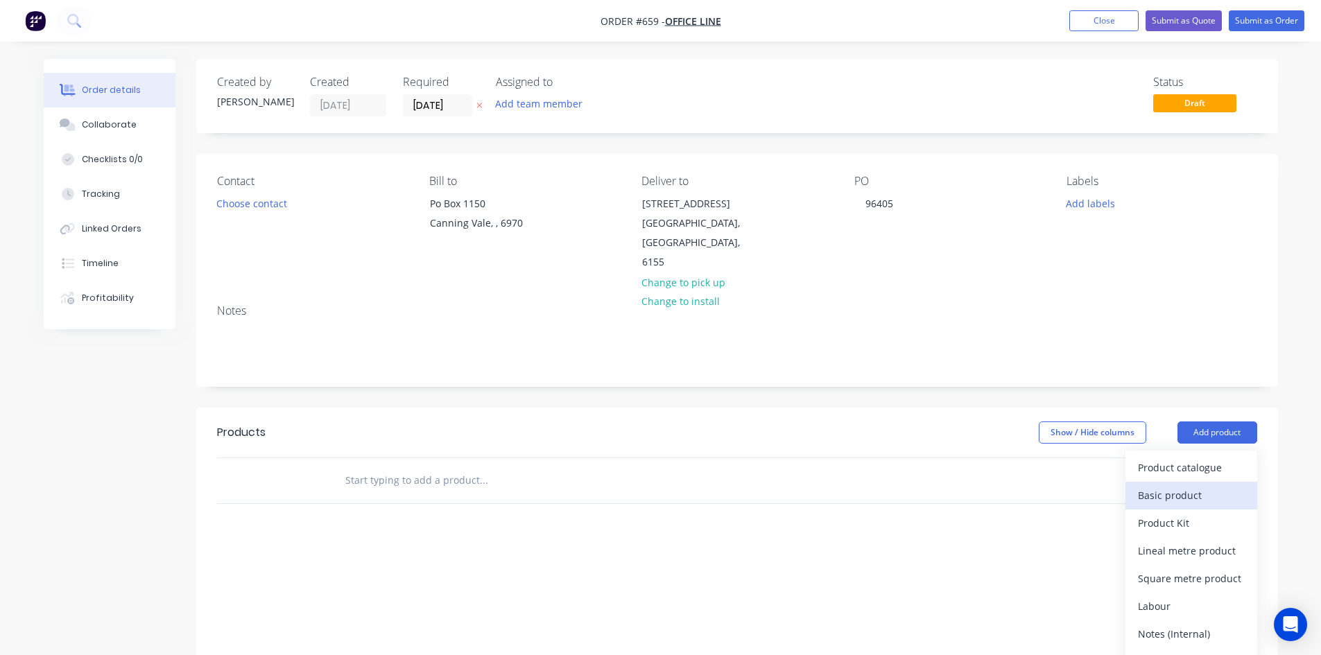
click at [1209, 485] on div "Basic product" at bounding box center [1191, 495] width 107 height 20
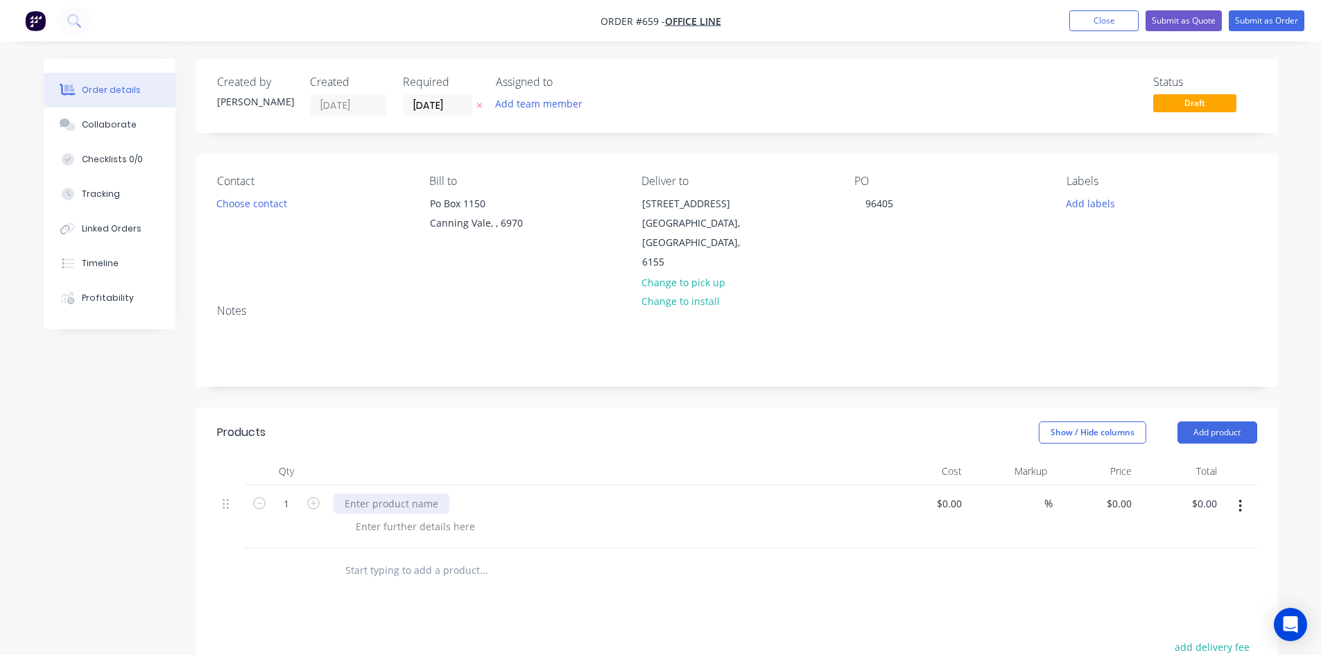
click at [431, 494] on div at bounding box center [392, 504] width 116 height 20
paste div
click at [1125, 494] on input "0" at bounding box center [1121, 504] width 32 height 20
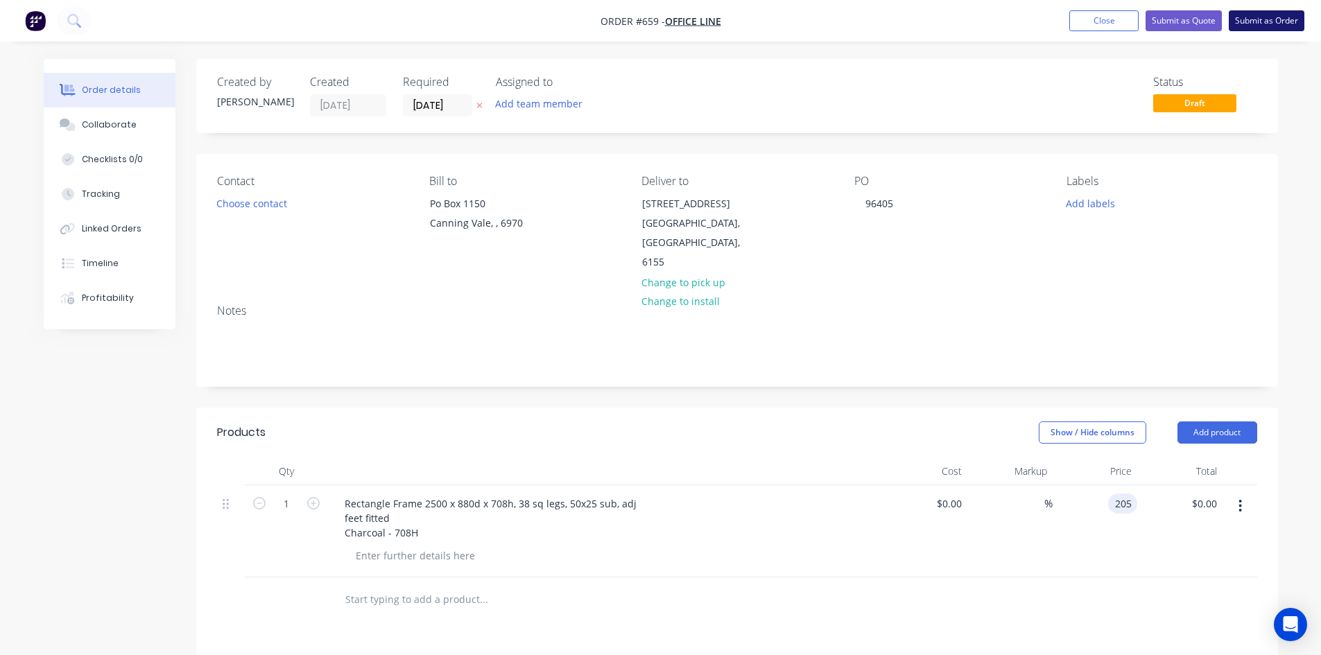
type input "$205.00"
click at [1240, 21] on button "Submit as Order" at bounding box center [1267, 20] width 76 height 21
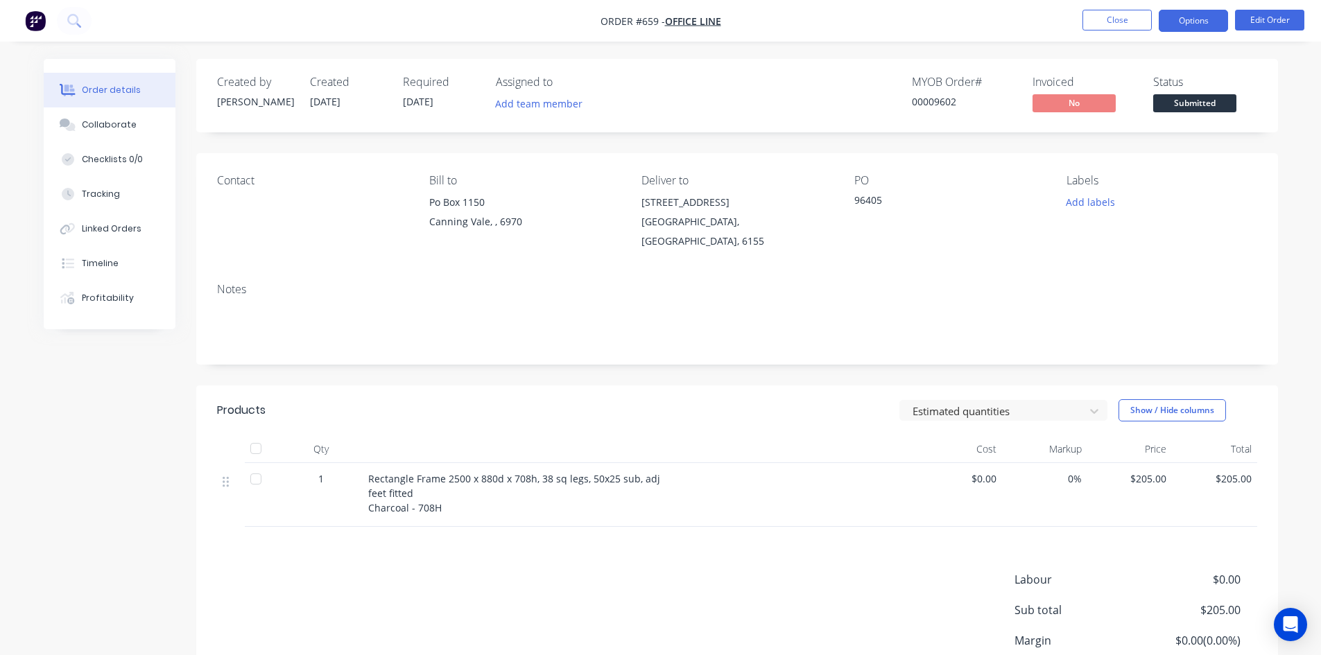
click at [1186, 18] on button "Options" at bounding box center [1193, 21] width 69 height 22
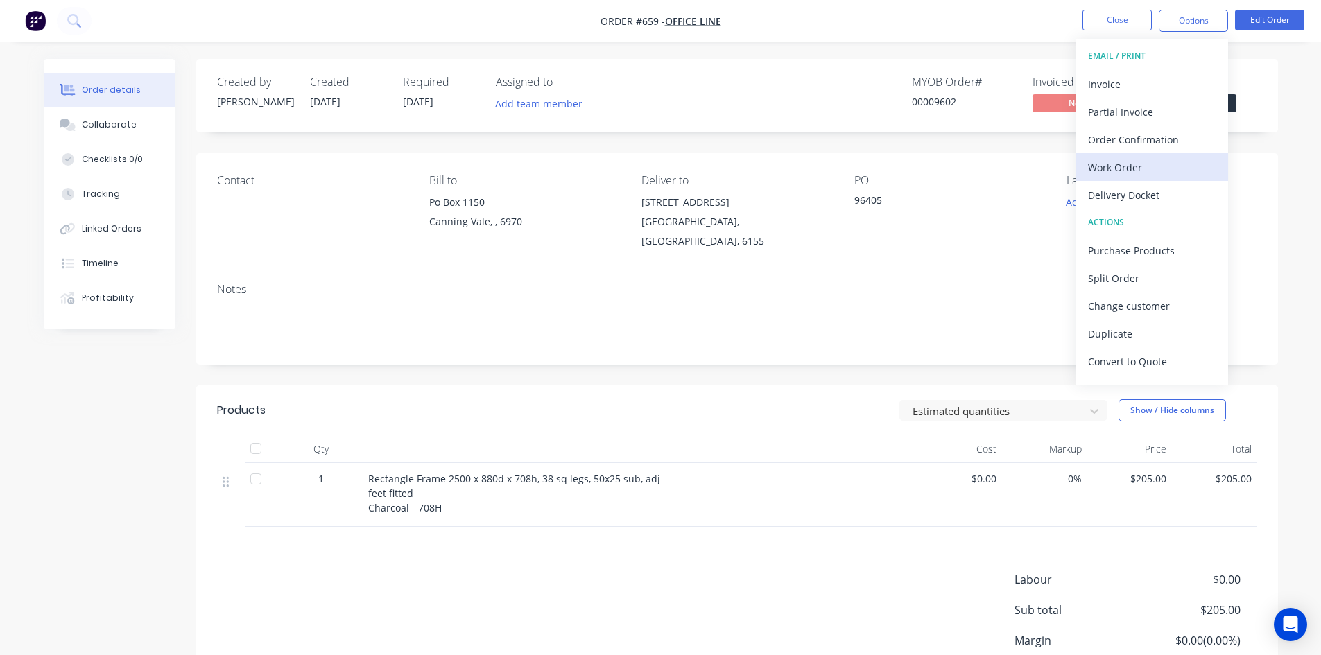
click at [1118, 164] on div "Work Order" at bounding box center [1152, 167] width 128 height 20
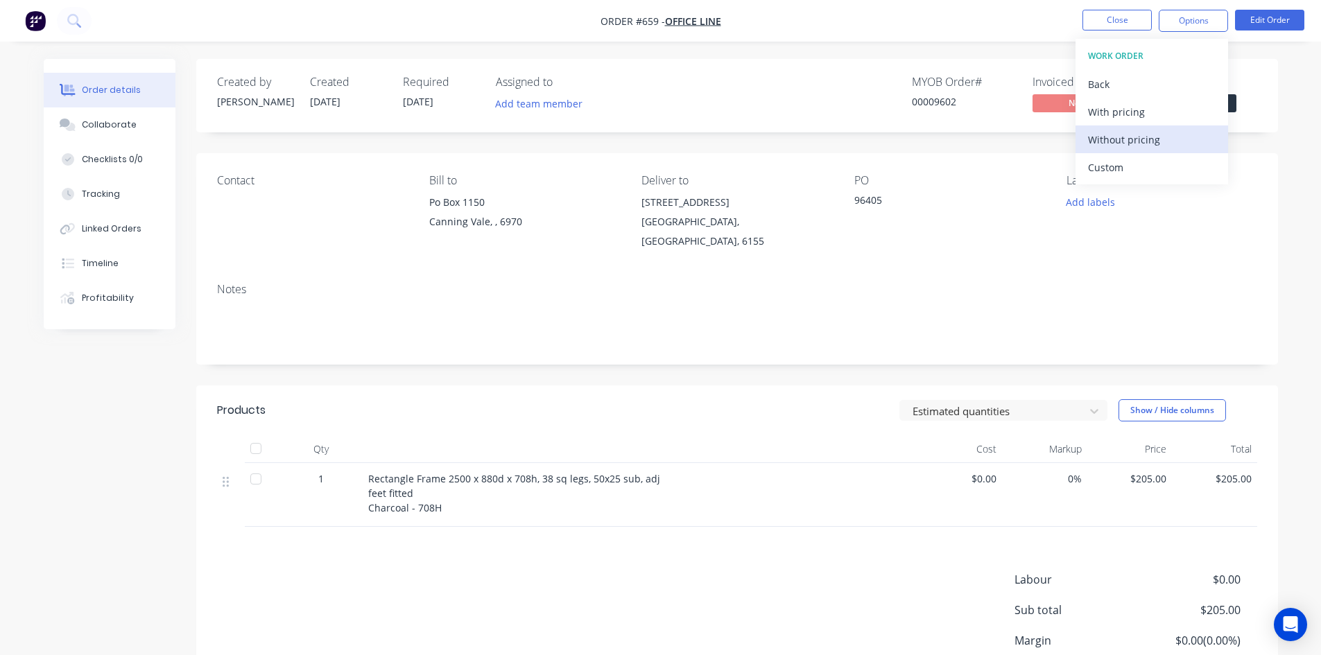
click at [1152, 138] on div "Without pricing" at bounding box center [1152, 140] width 128 height 20
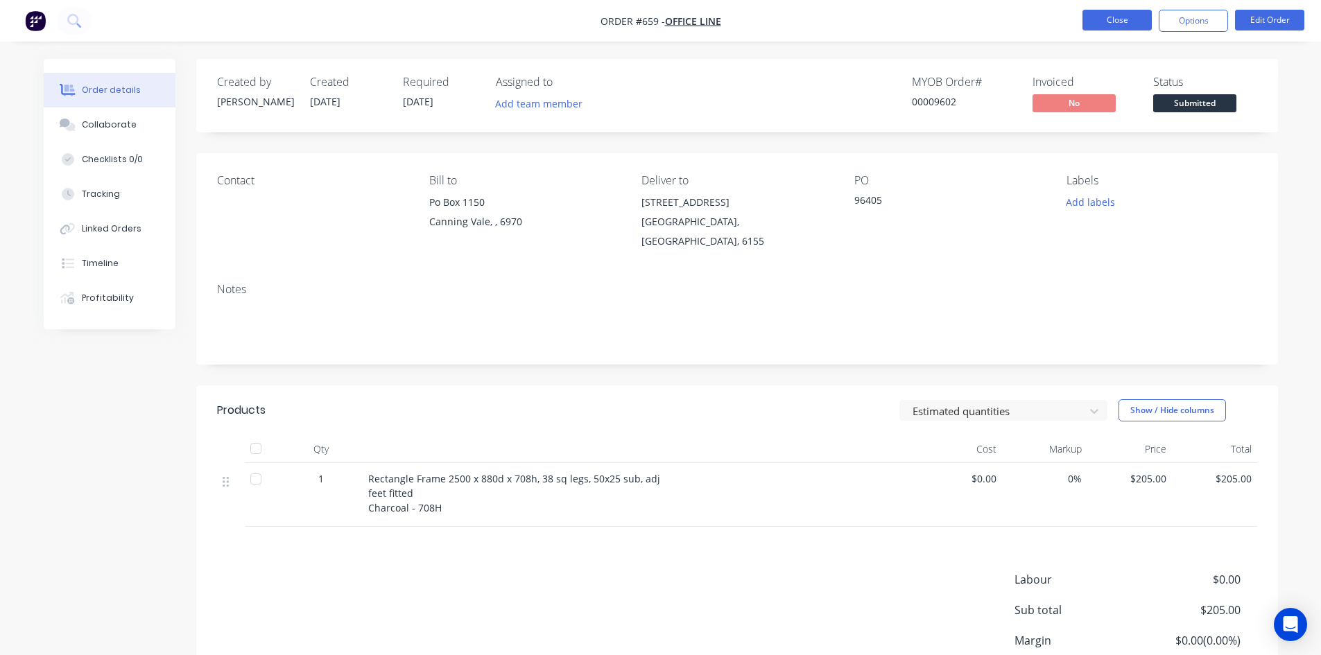
click at [1123, 24] on button "Close" at bounding box center [1117, 20] width 69 height 21
